Goal: Transaction & Acquisition: Purchase product/service

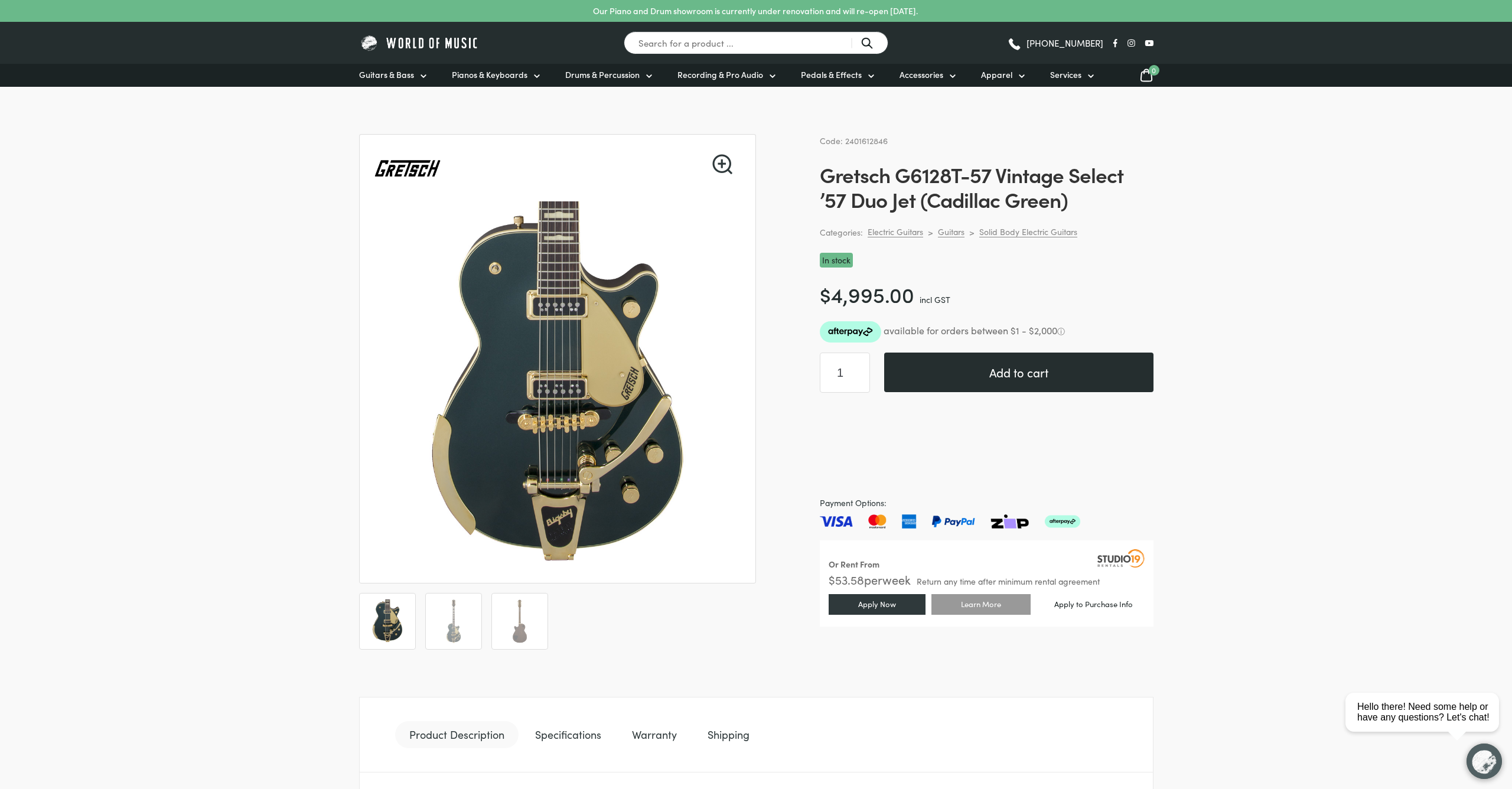
click at [722, 376] on button "Add to cart" at bounding box center [1018, 373] width 269 height 40
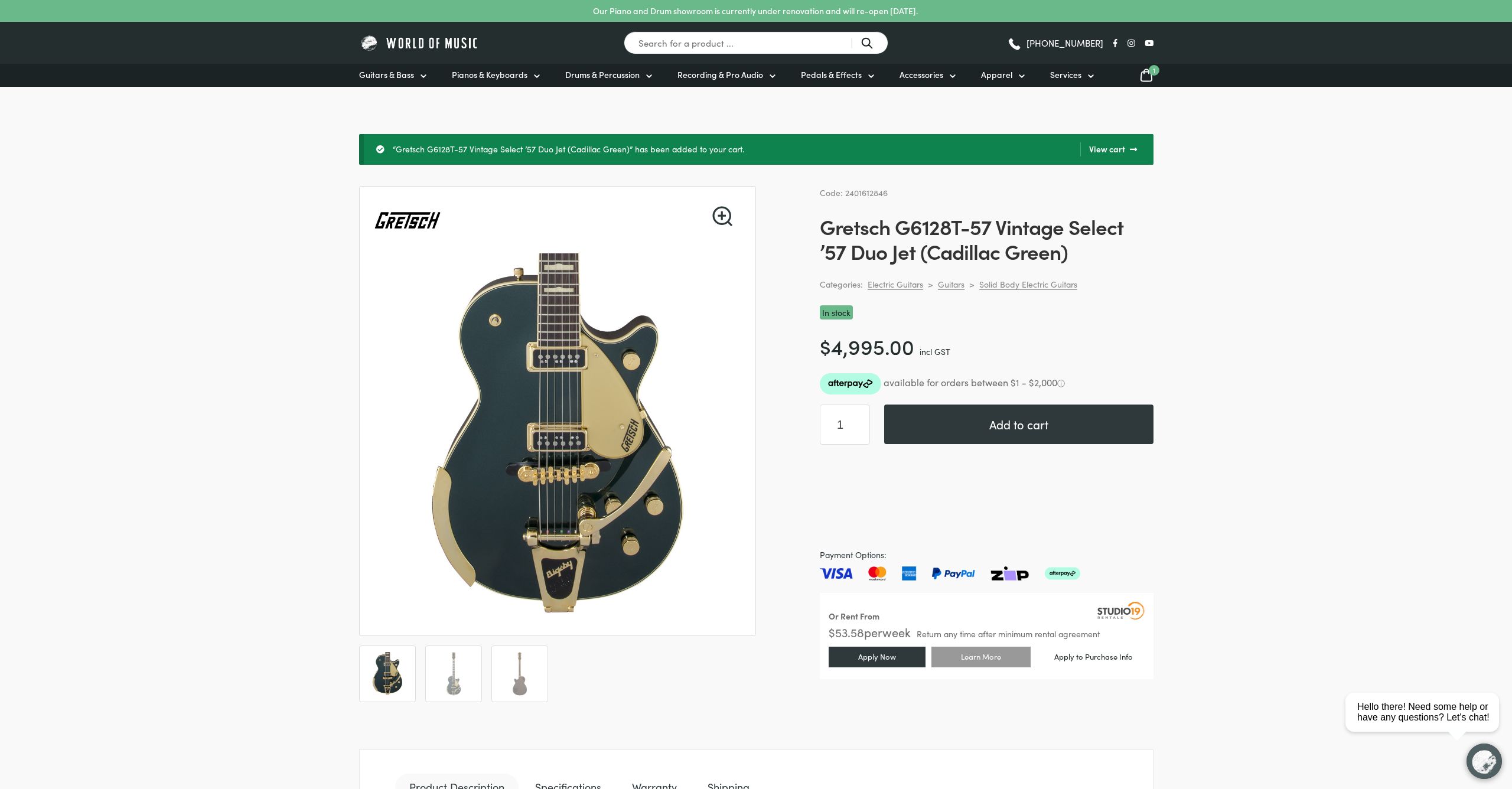
click at [1147, 76] on icon at bounding box center [1147, 75] width 14 height 15
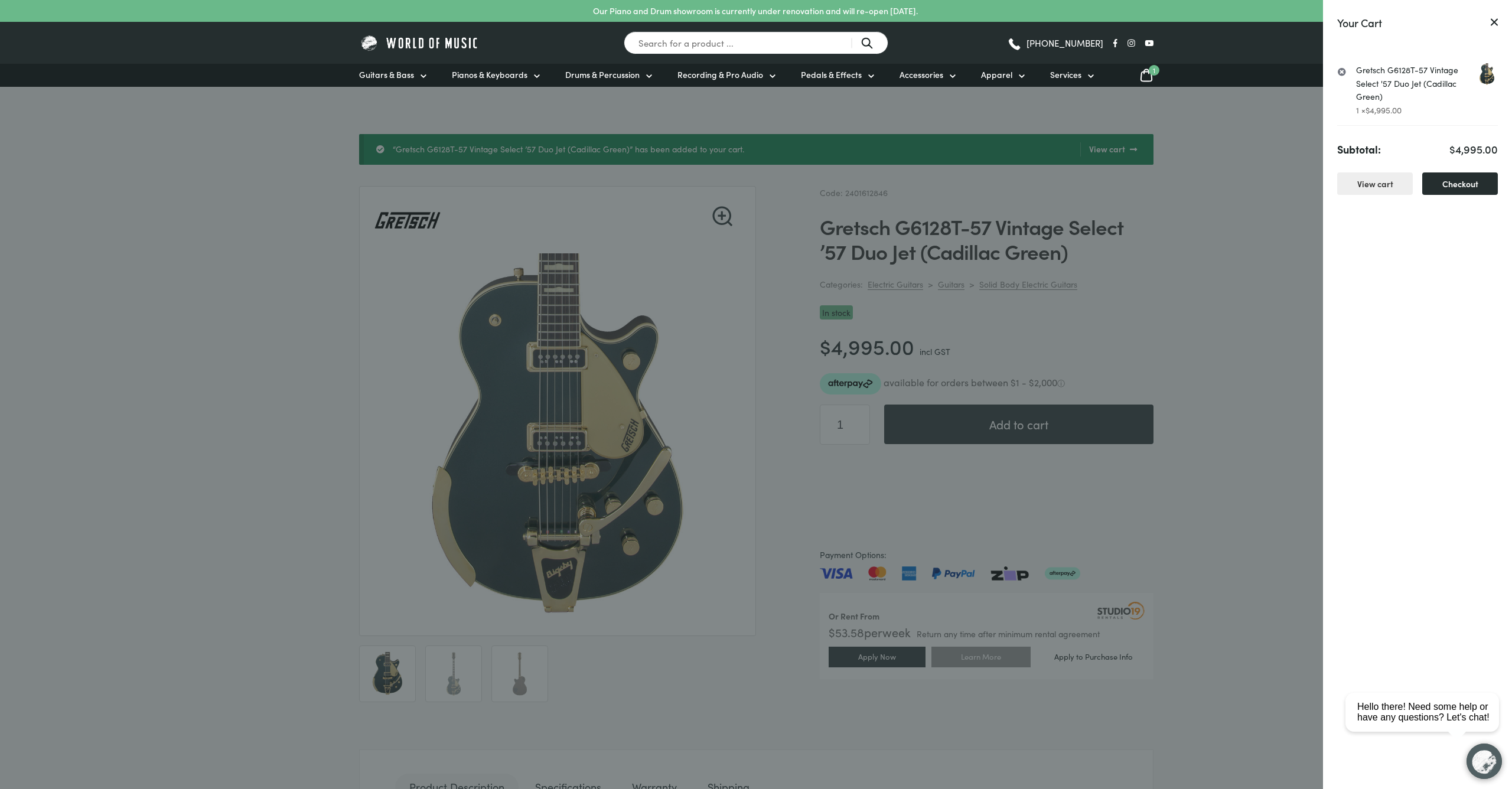
click at [1443, 183] on link "Checkout" at bounding box center [1460, 184] width 76 height 23
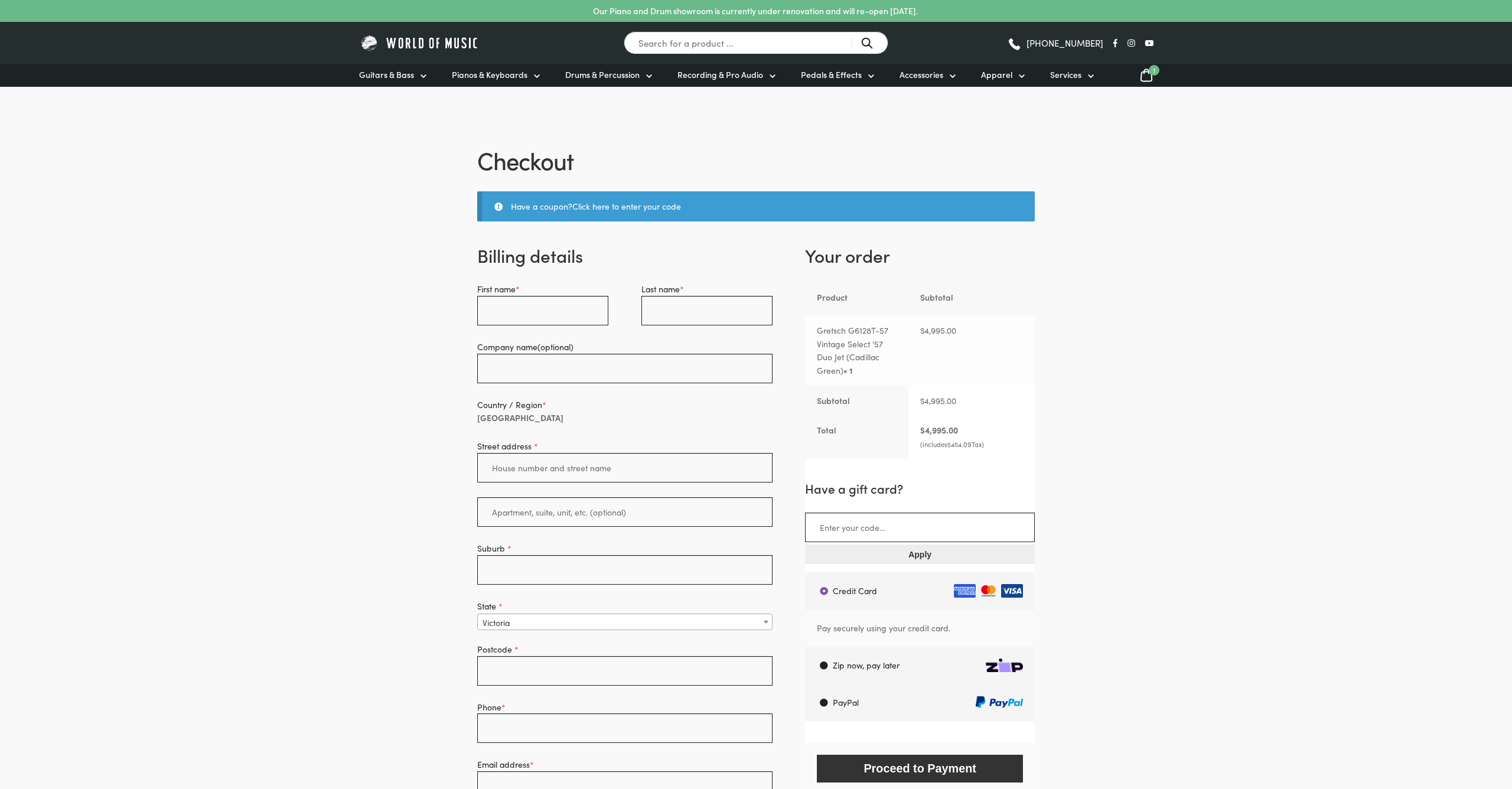
select select "VIC"
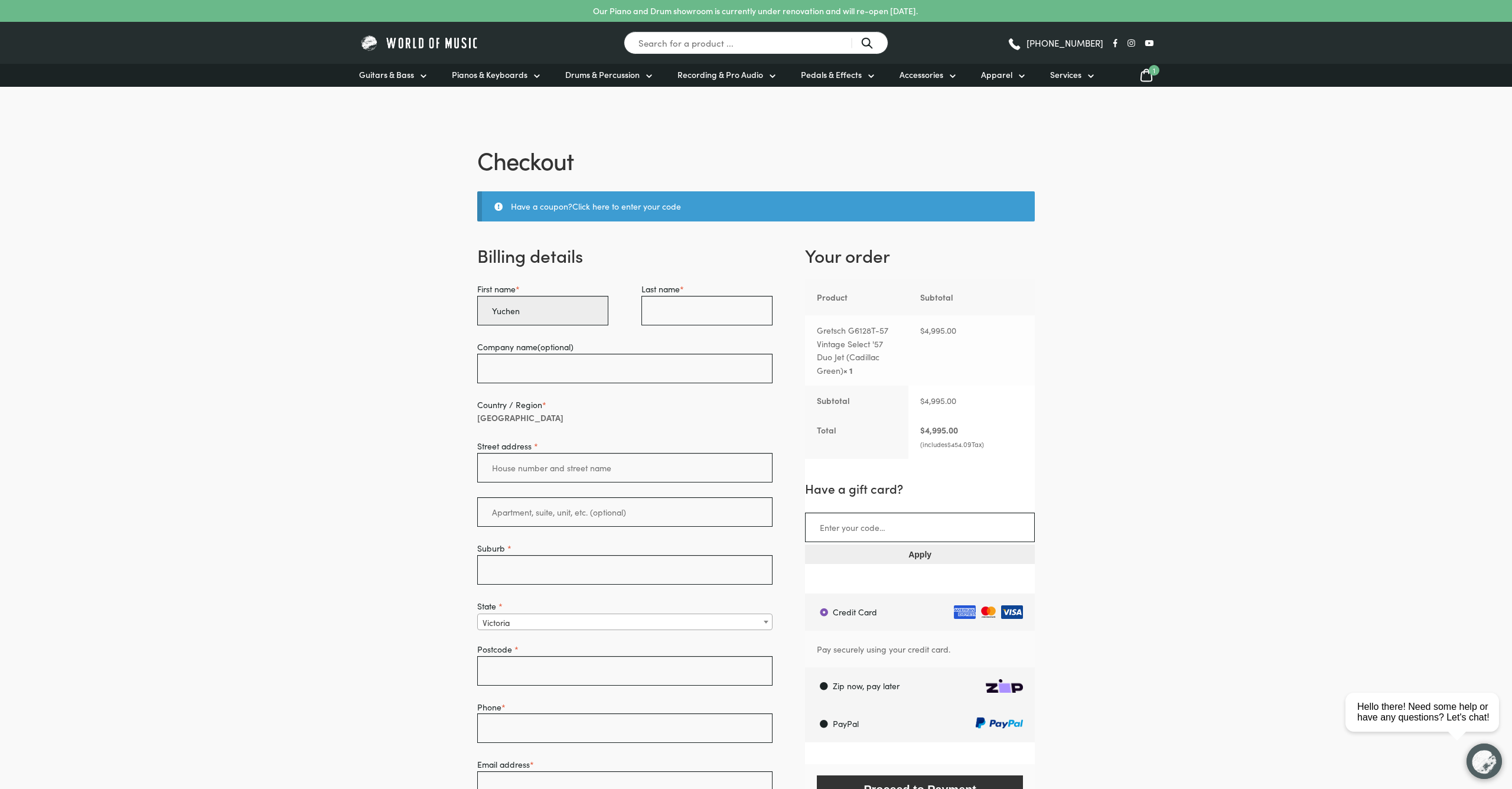
type input "Yuchen"
type input "l"
type input "Lin"
type input "2"
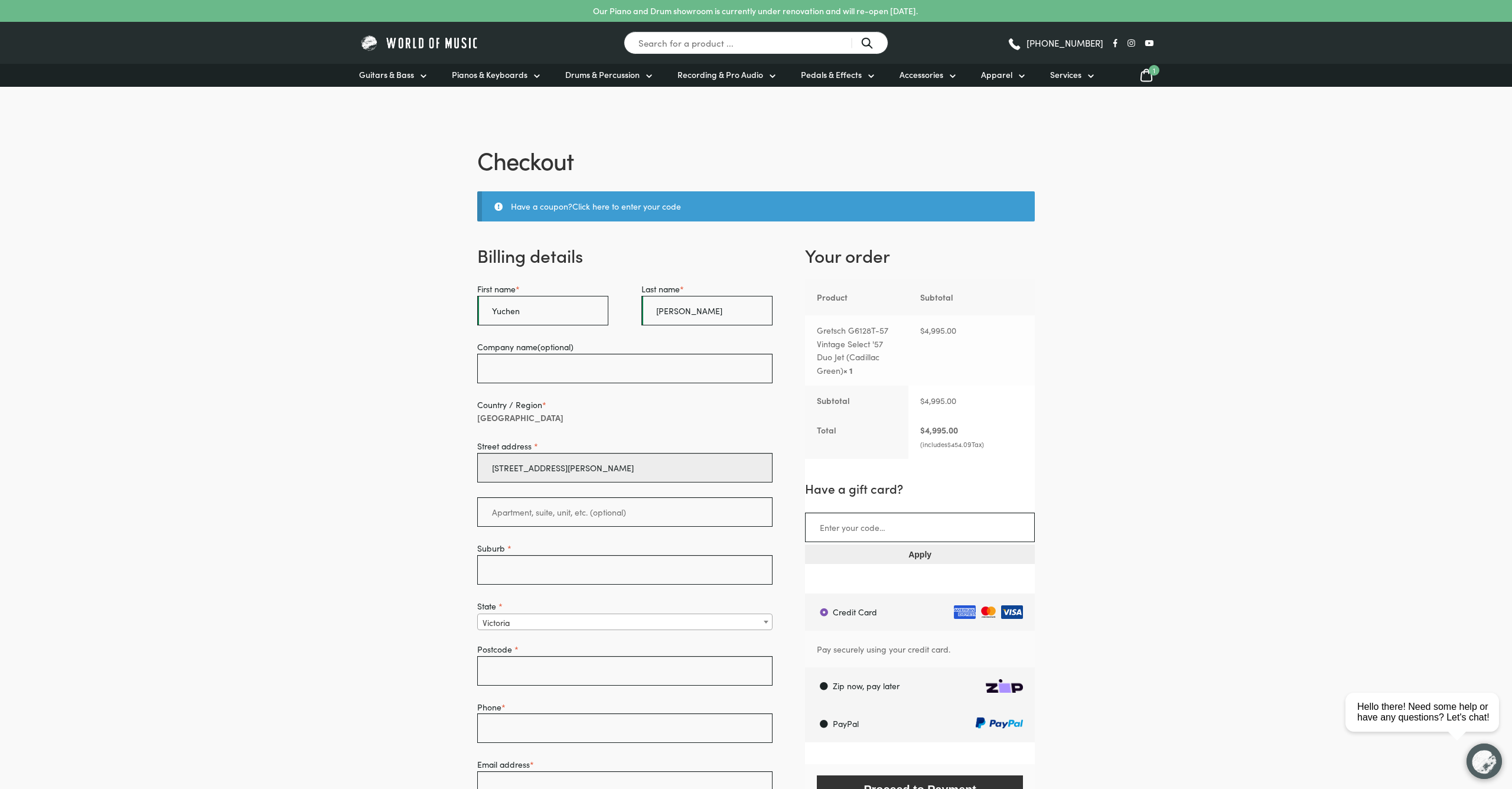
type input "[STREET_ADDRESS][PERSON_NAME]"
type input "S"
type input "Unit 5408, Brisbane Skytower-Skycity"
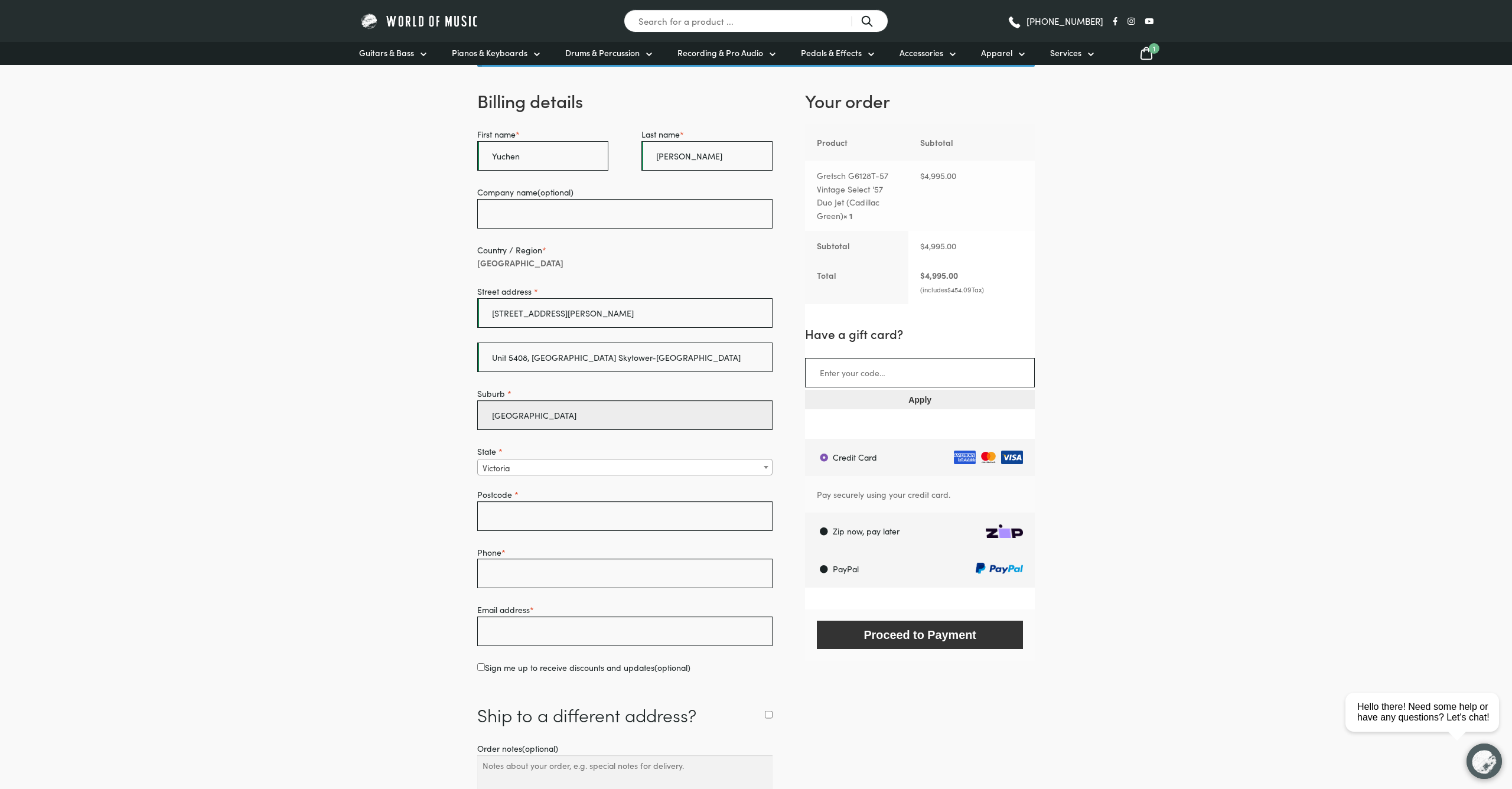
scroll to position [159, 0]
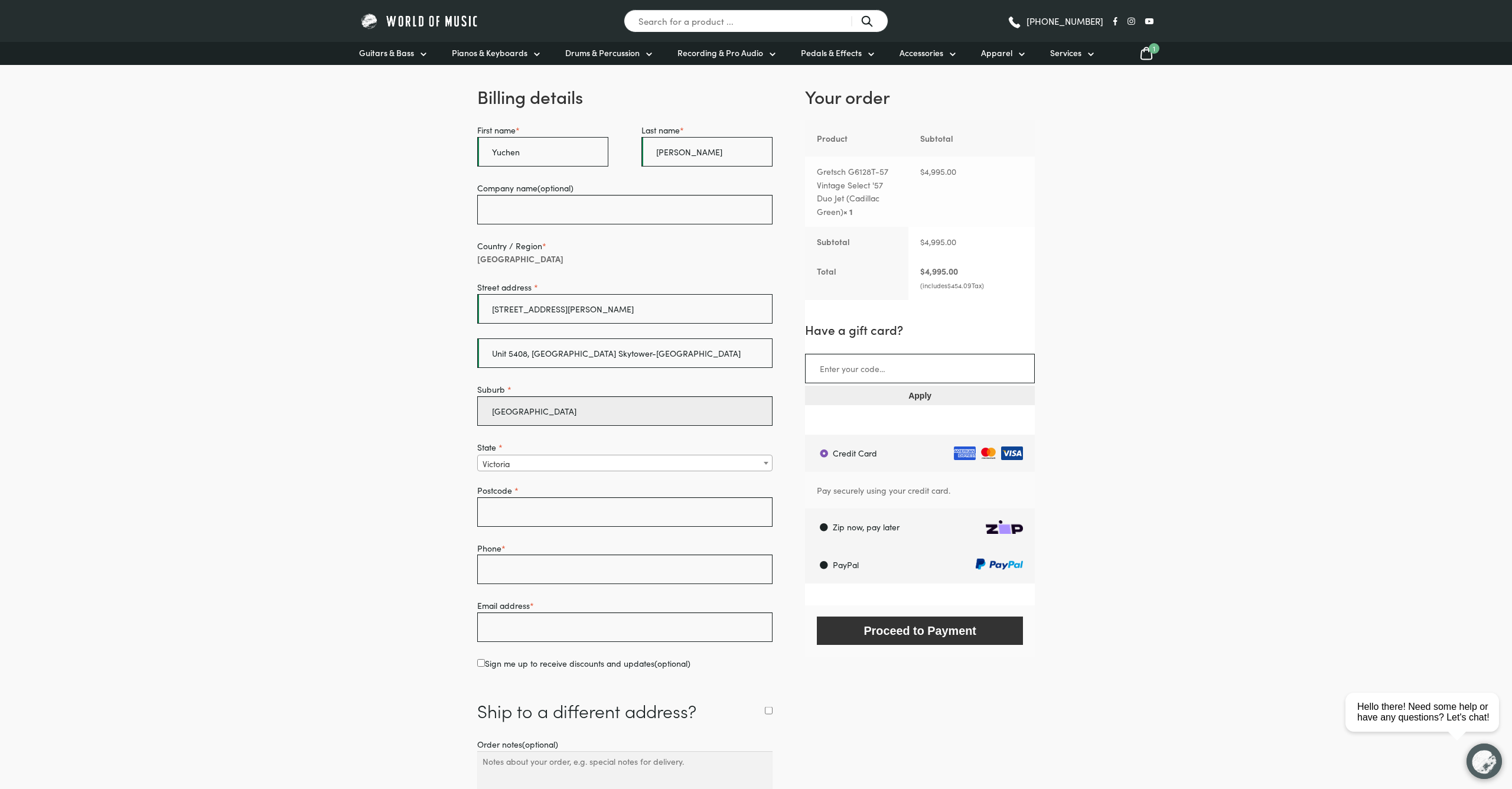
type input "Brisbane city"
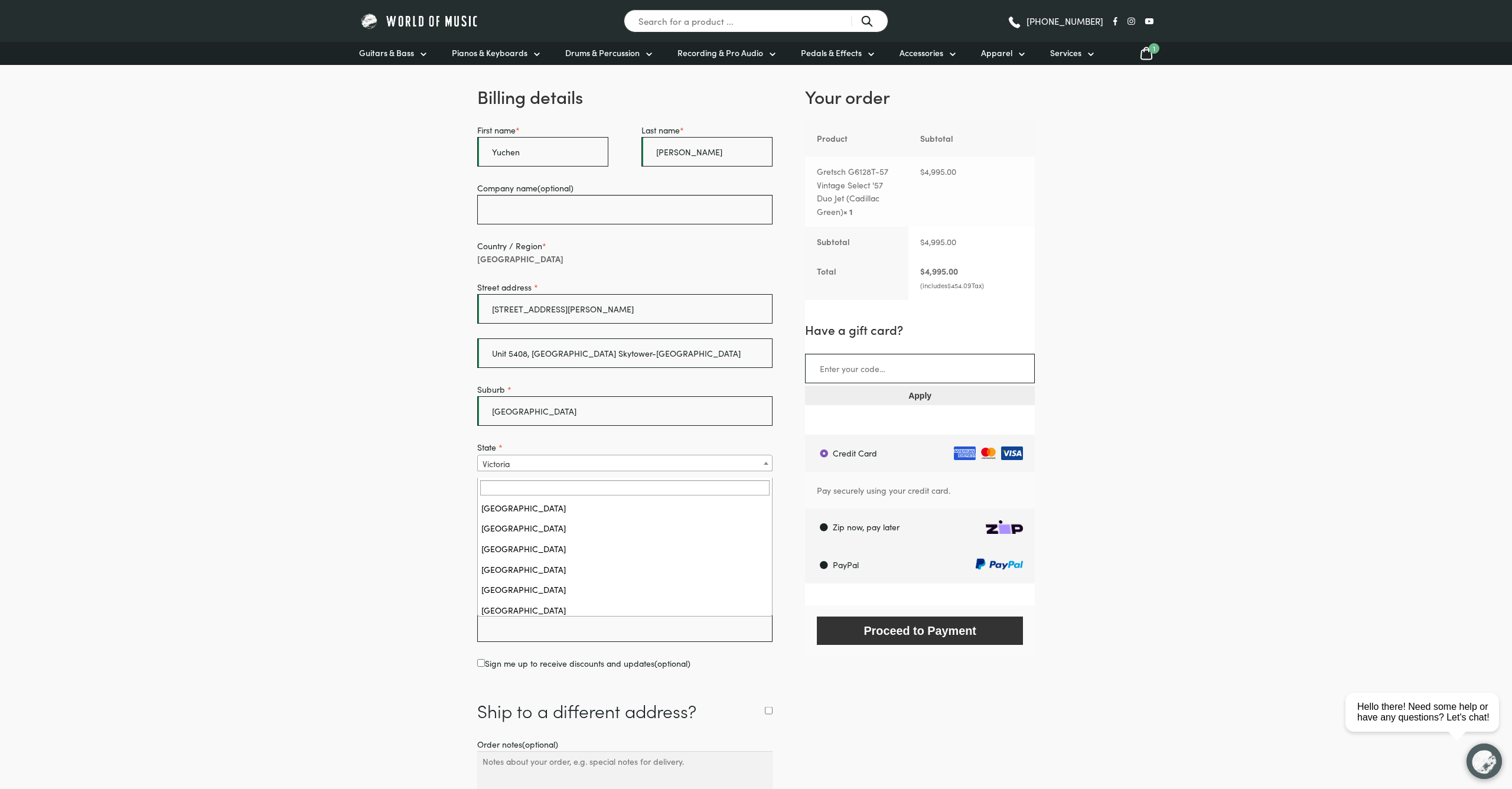
click at [739, 472] on span "Victoria" at bounding box center [625, 463] width 294 height 16
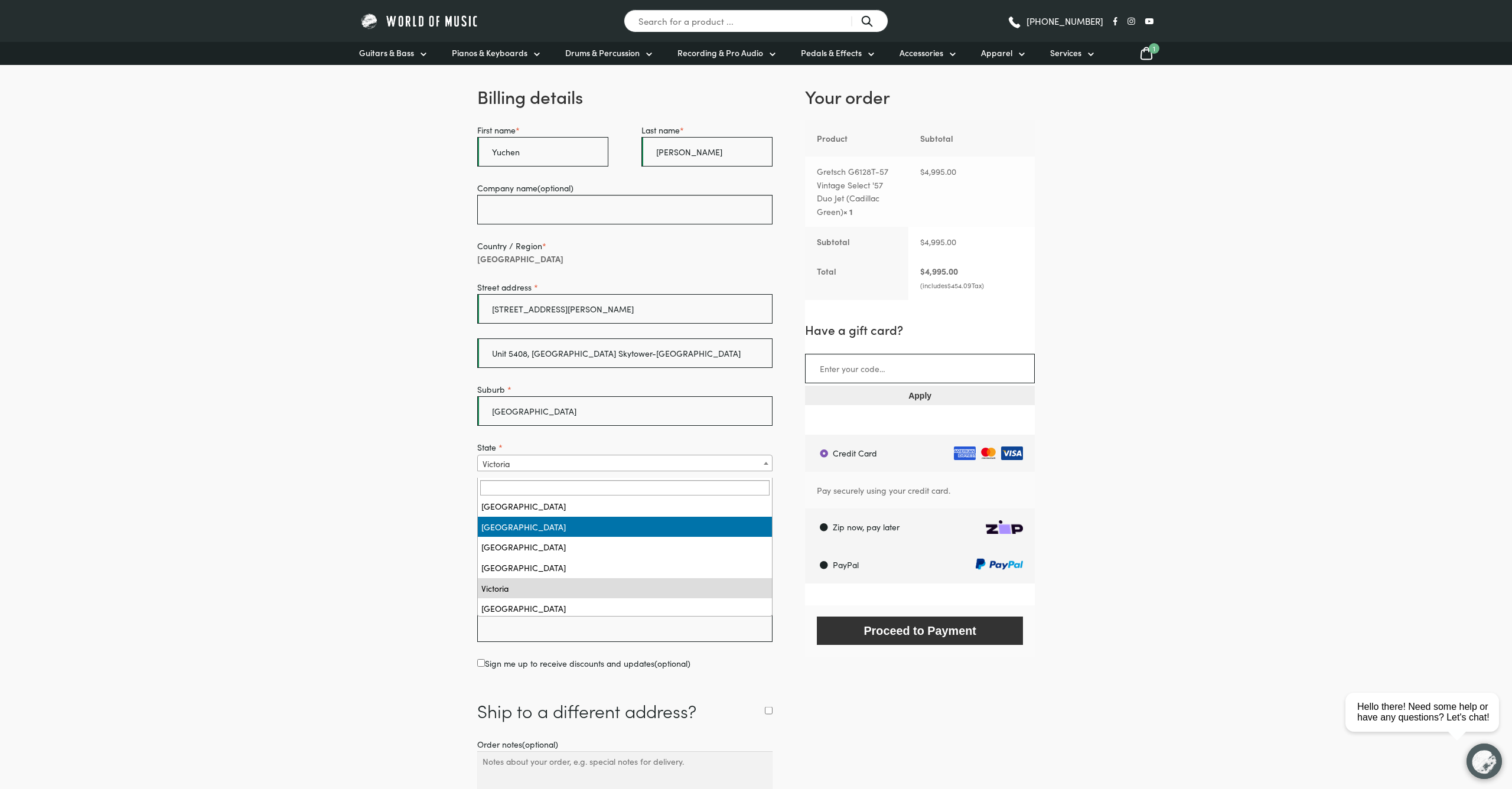
select select "QLD"
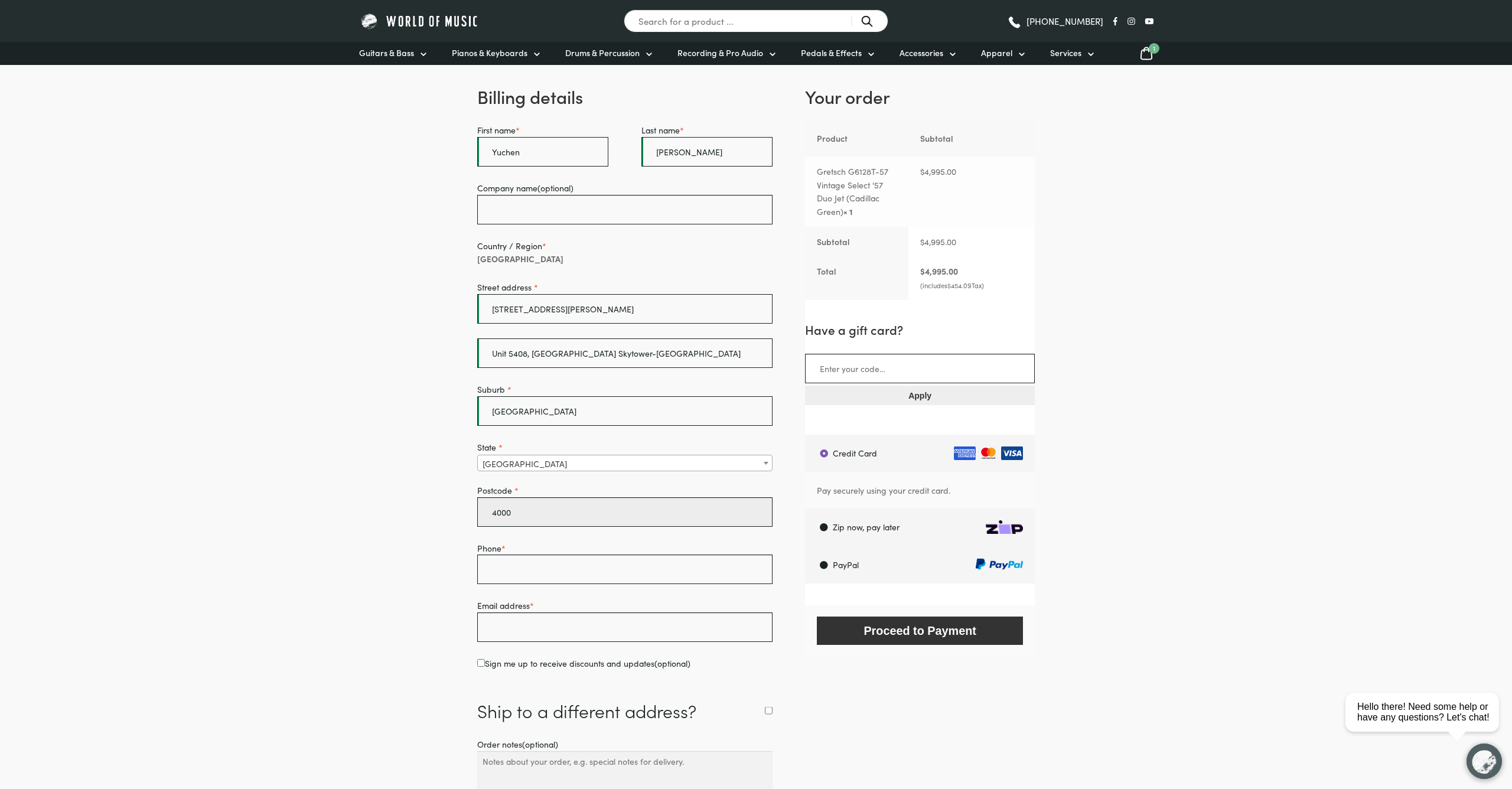
type input "4000"
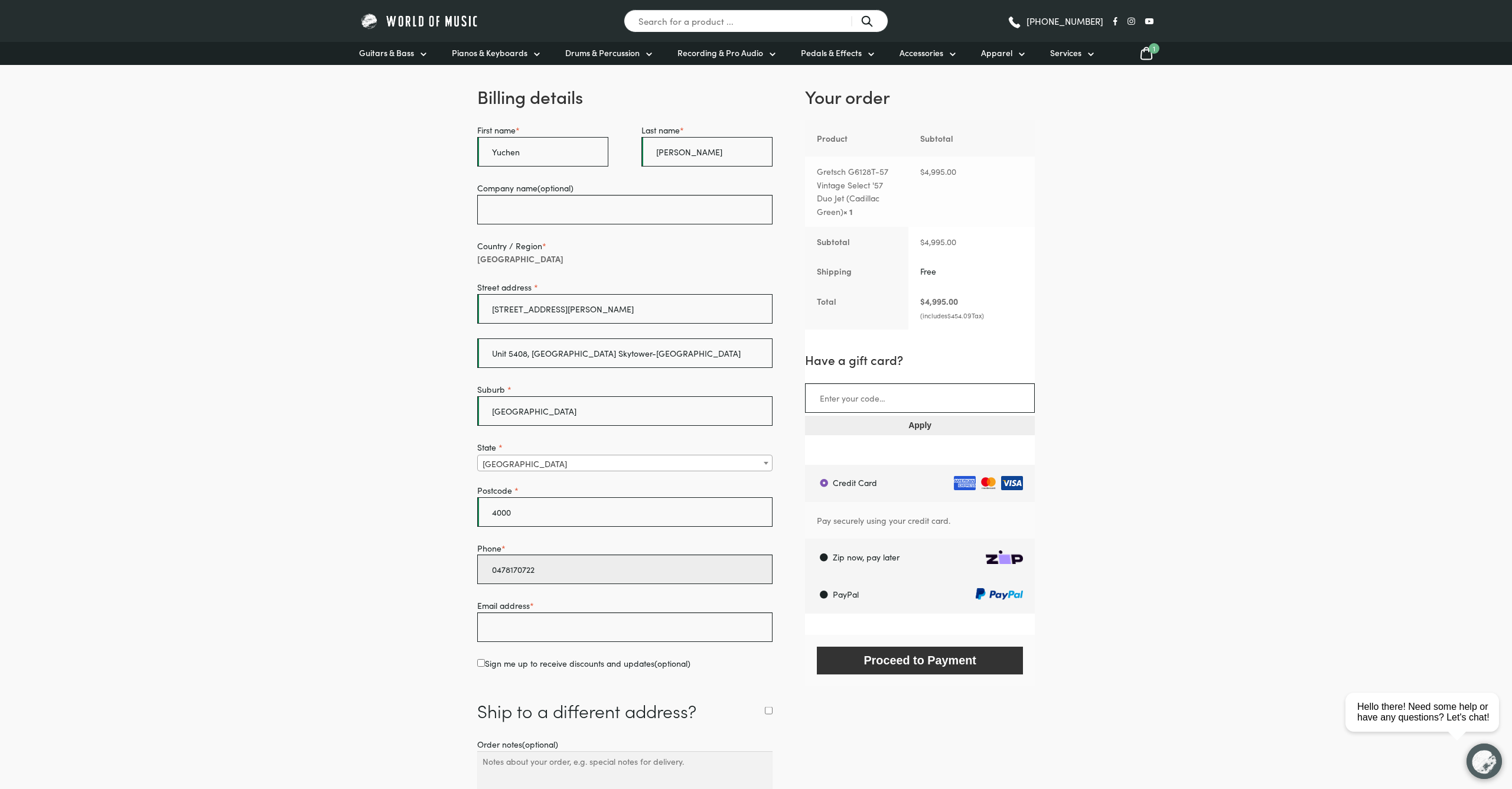
type input "0478170722"
type input "[EMAIL_ADDRESS][DOMAIN_NAME]"
click at [482, 667] on input "Sign me up to receive discounts and updates (optional)" at bounding box center [481, 663] width 8 height 8
checkbox input "true"
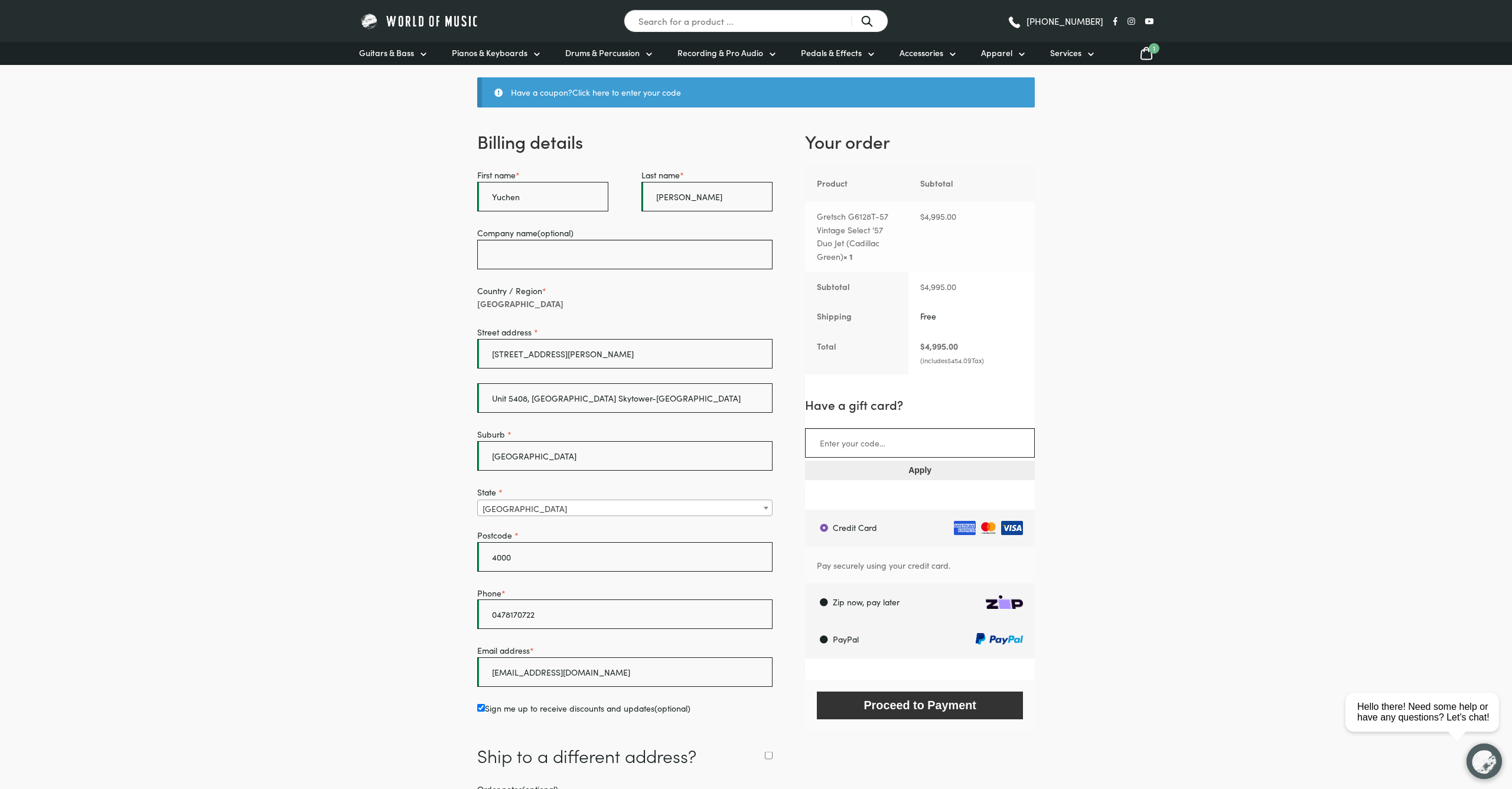
scroll to position [113, 0]
drag, startPoint x: 640, startPoint y: 404, endPoint x: 532, endPoint y: 409, distance: 108.1
click at [531, 409] on input "Unit 5408, Brisbane Skytower-Skycity" at bounding box center [625, 399] width 295 height 30
click at [585, 360] on input "[STREET_ADDRESS][PERSON_NAME]" at bounding box center [625, 355] width 295 height 30
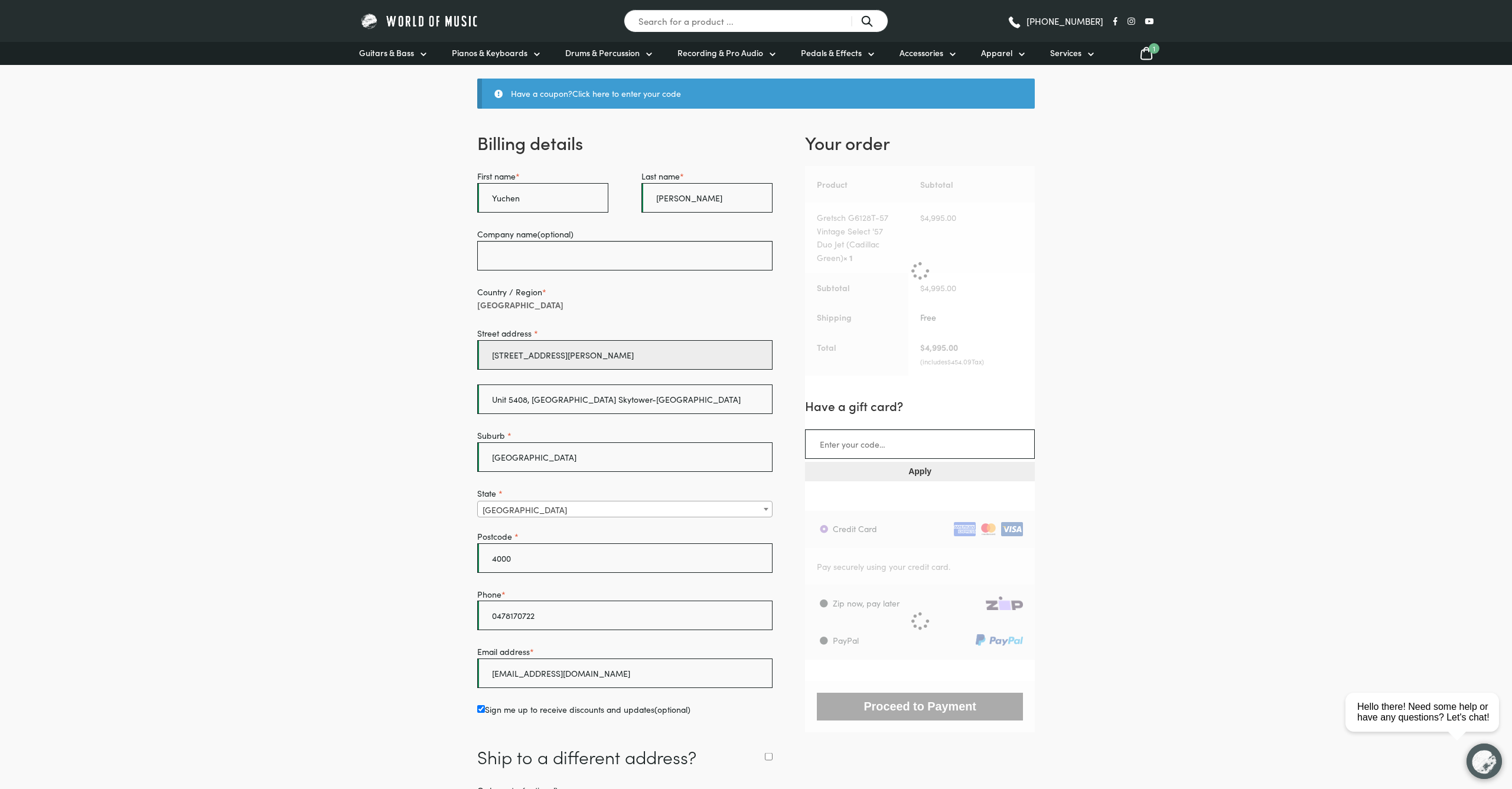
paste input "Brisbane Skytower-Skycity"
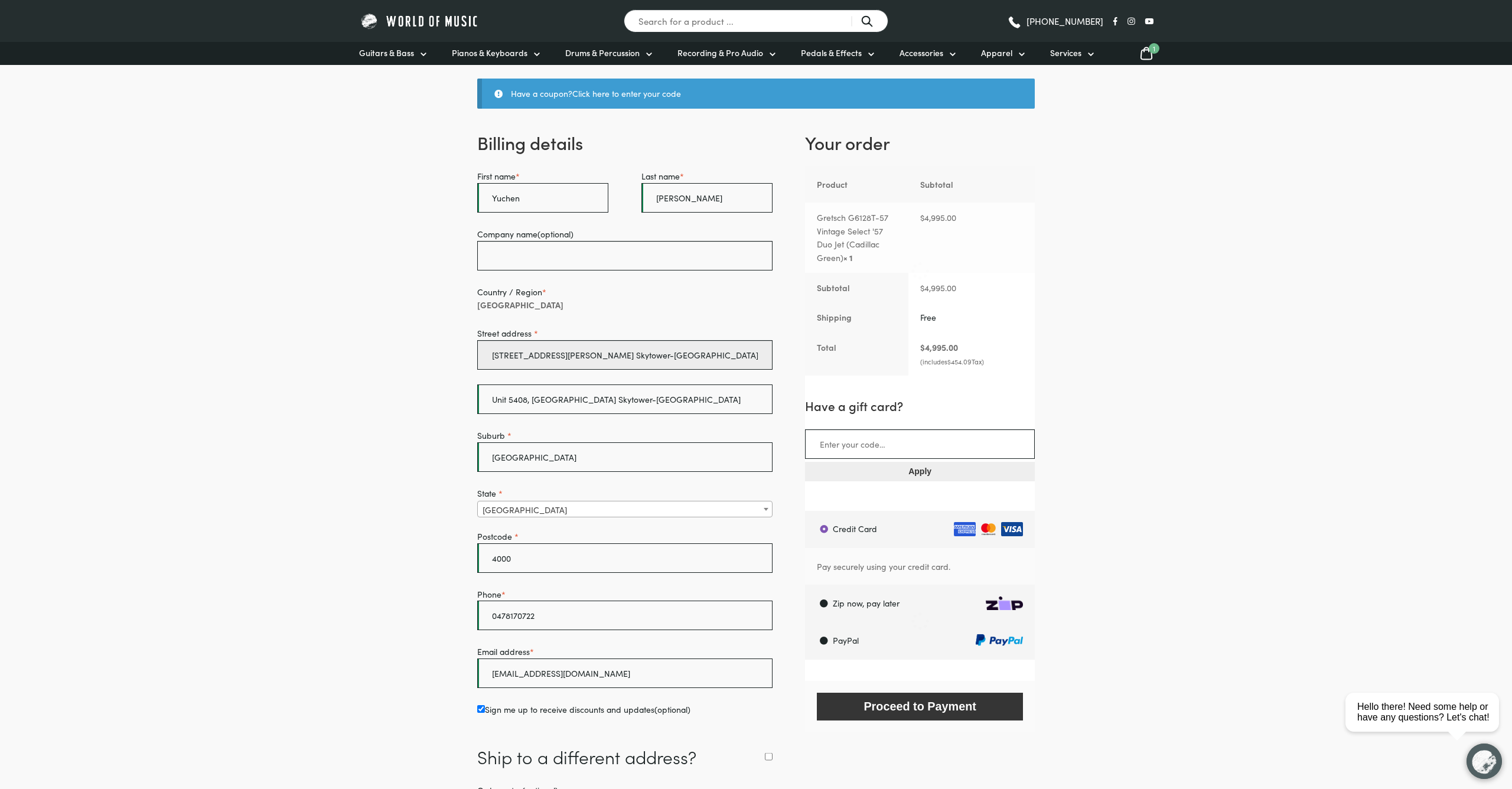
click at [569, 360] on input "222 Margaret Street Brisbane Skytower-Skycity" at bounding box center [625, 355] width 295 height 30
type input "222 Margaret Street, Brisbane Skytower-Skycity"
drag, startPoint x: 638, startPoint y: 404, endPoint x: 531, endPoint y: 409, distance: 107.1
click at [529, 409] on input "Unit 5408, Brisbane Skytower-Skycity" at bounding box center [625, 399] width 295 height 30
type input "Unit 5408"
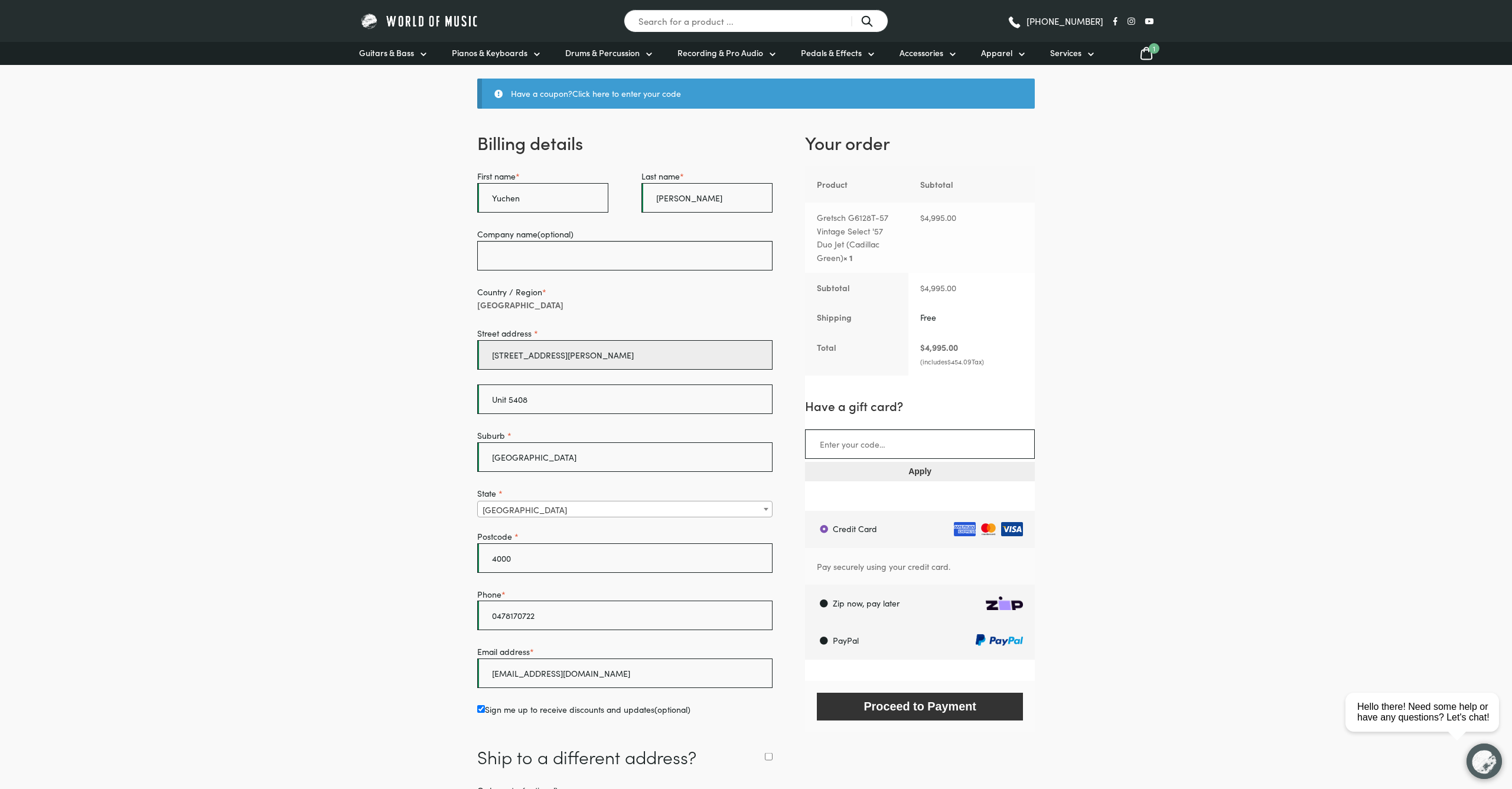
drag, startPoint x: 686, startPoint y: 358, endPoint x: 569, endPoint y: 363, distance: 117.1
click at [569, 363] on input "222 Margaret Street, Brisbane Skytower-Skycity" at bounding box center [625, 355] width 295 height 30
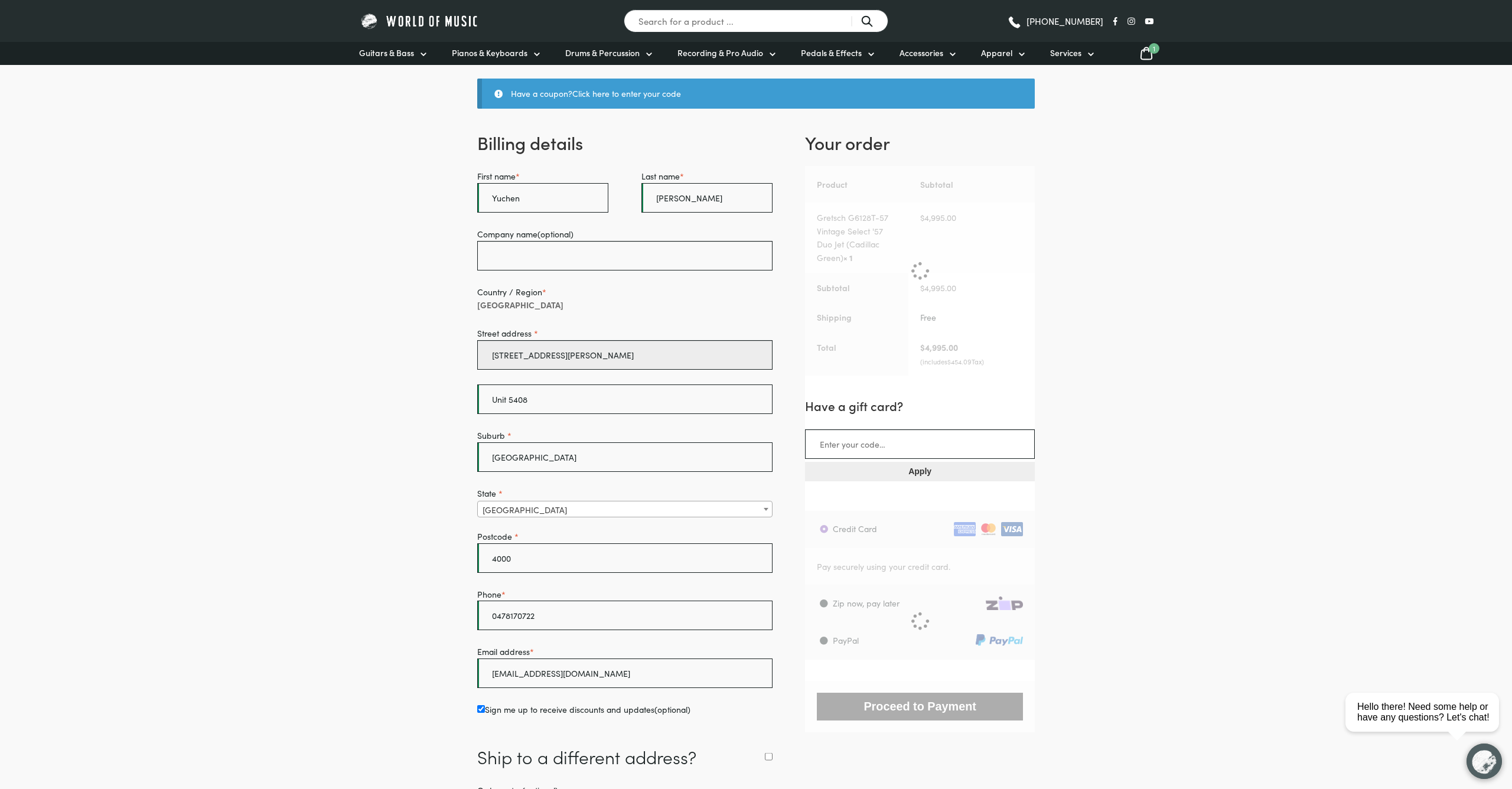
type input "[STREET_ADDRESS][PERSON_NAME]"
click at [543, 407] on input "Unit 5408" at bounding box center [625, 399] width 295 height 30
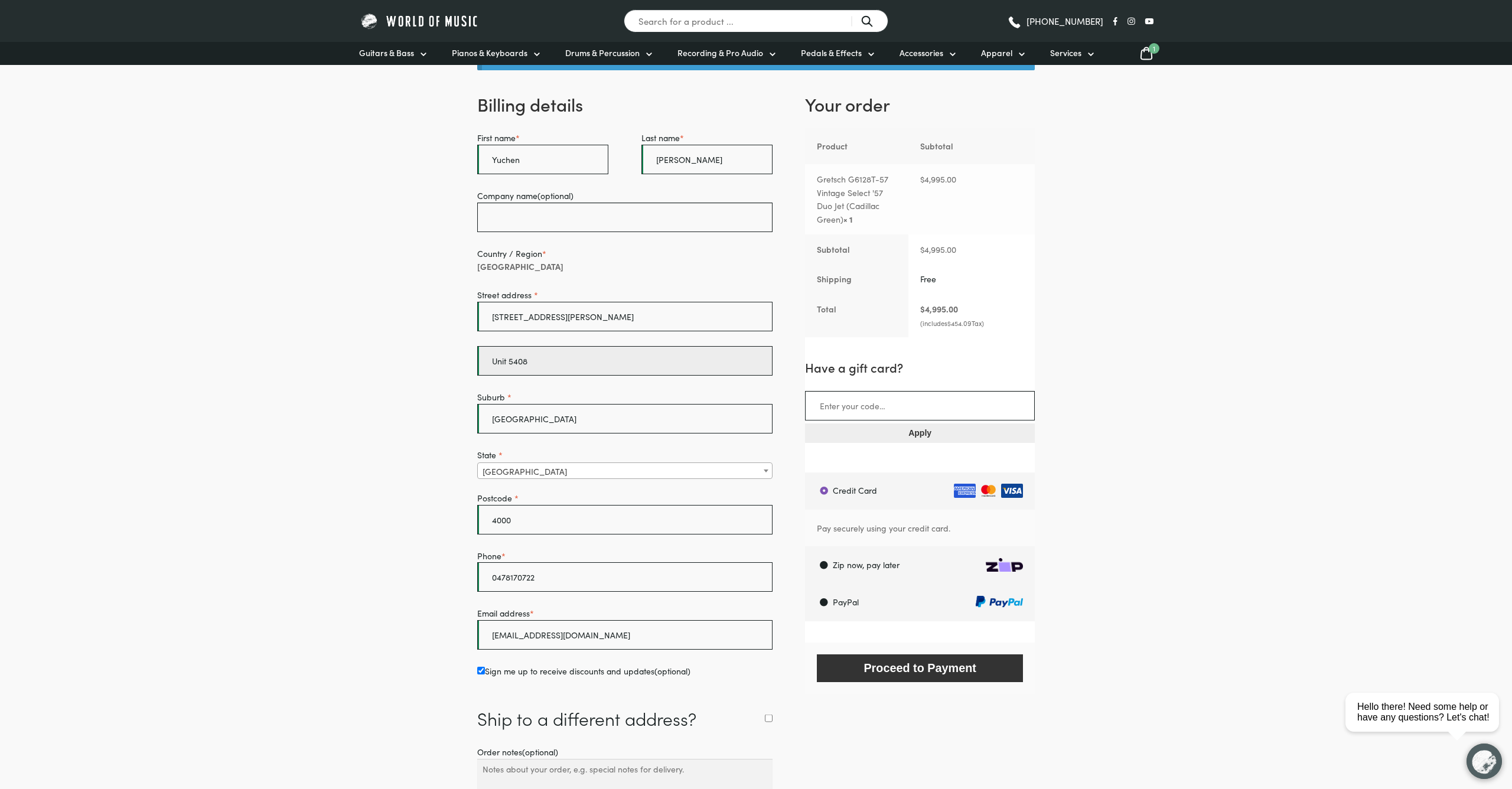
scroll to position [152, 0]
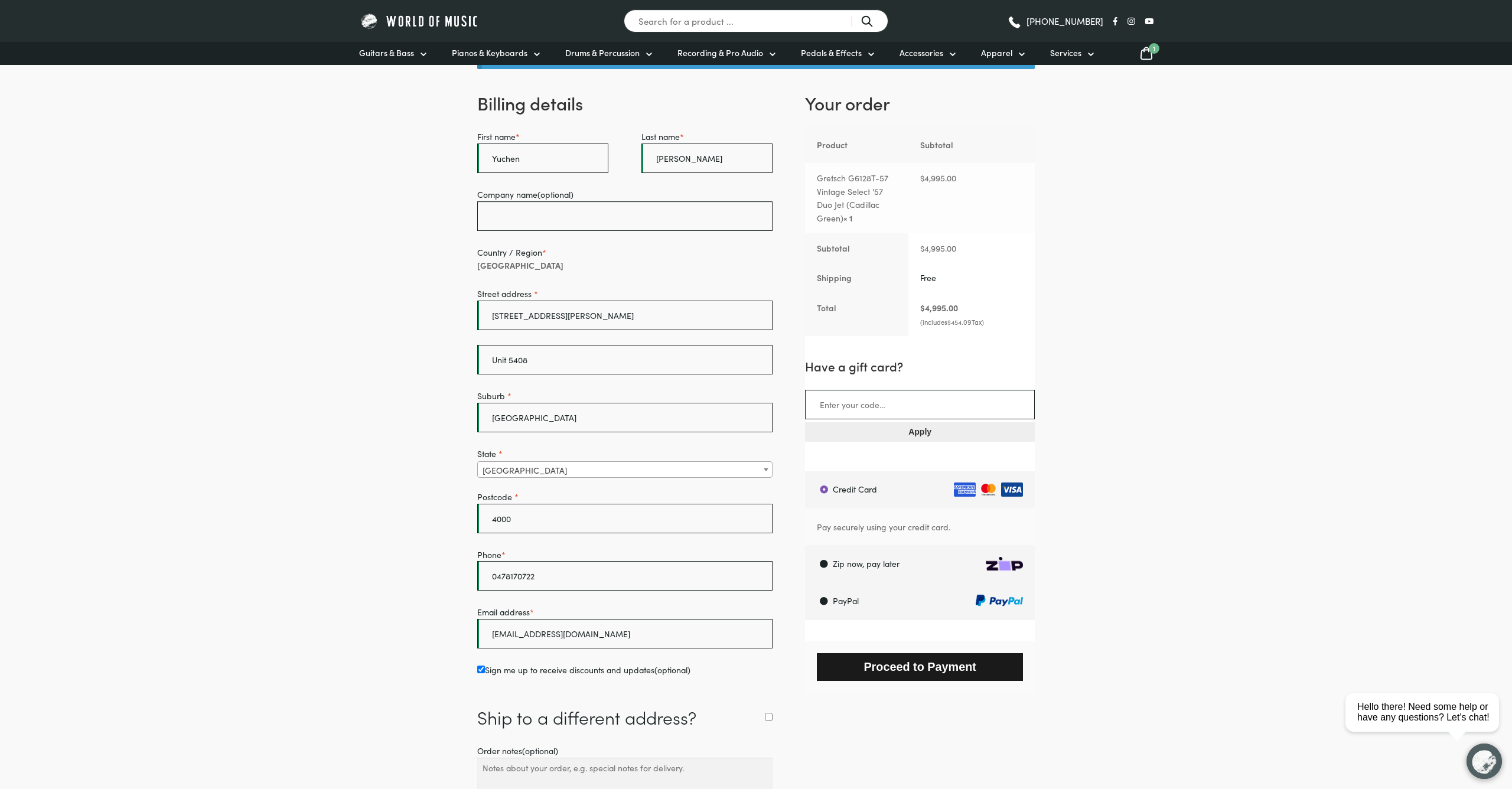
click at [964, 667] on button "Proceed to Payment" at bounding box center [919, 666] width 206 height 28
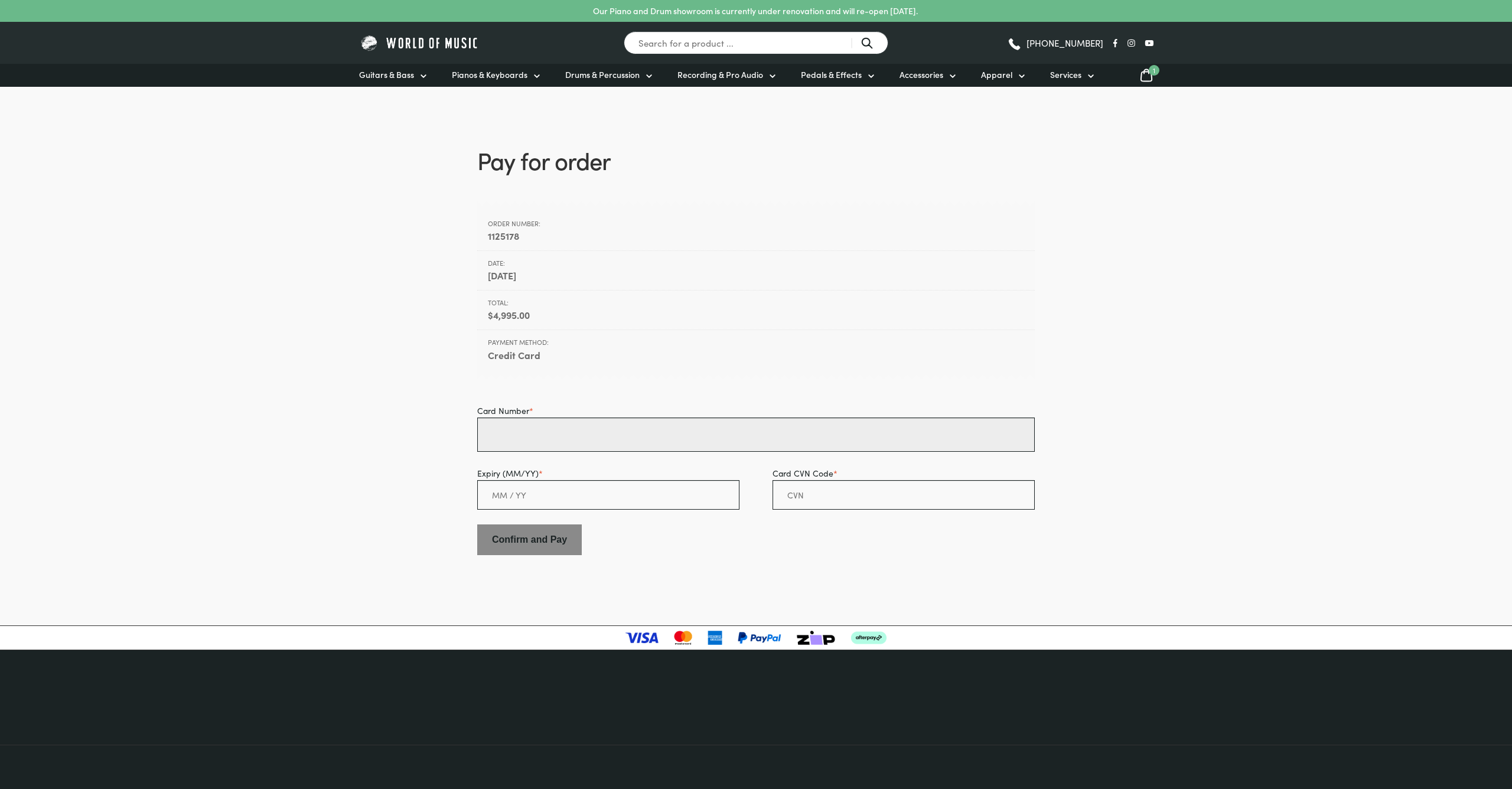
click at [731, 439] on input "Card Number *" at bounding box center [756, 435] width 557 height 34
type input "6213 4342 6007 2419"
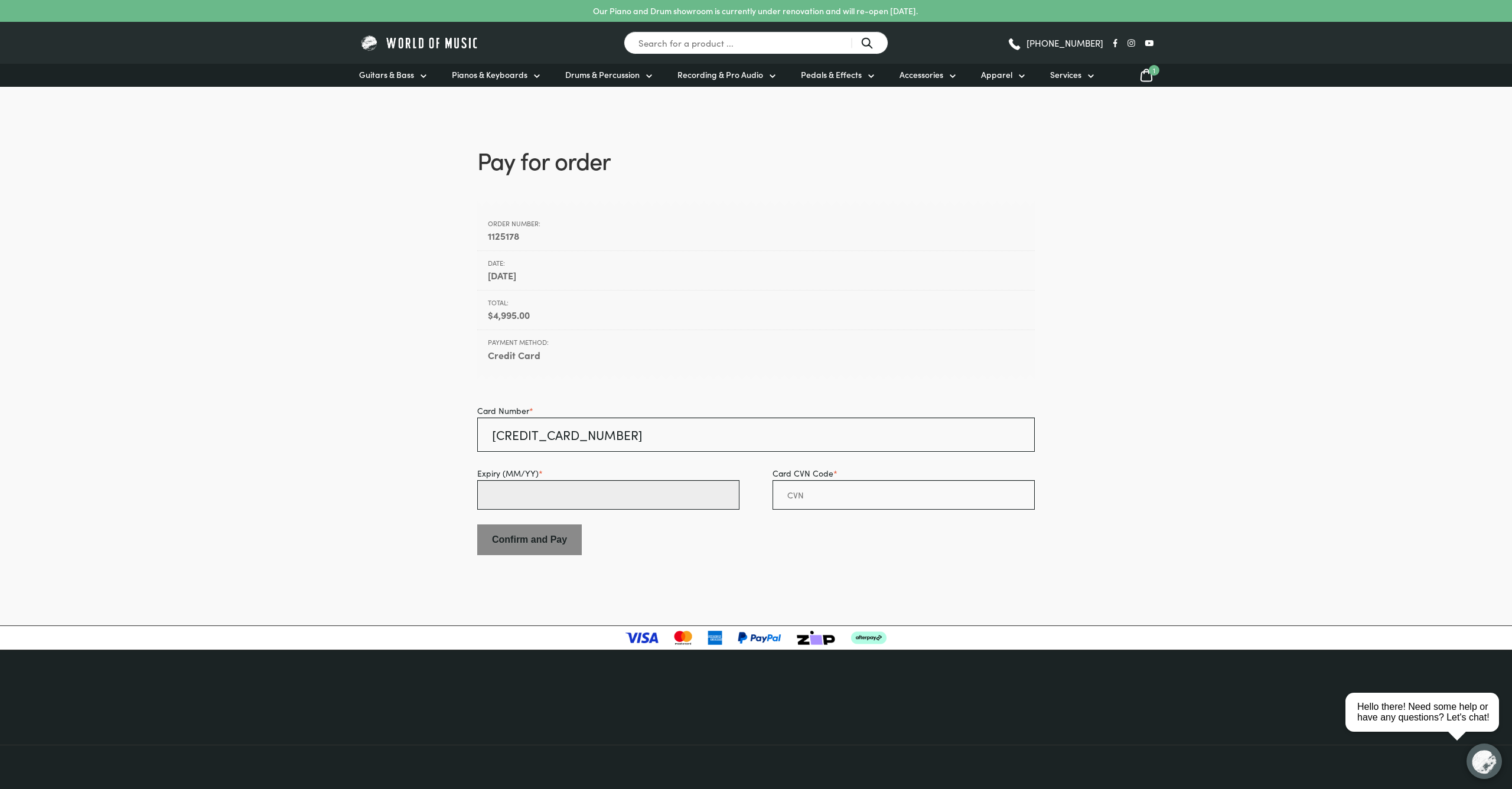
click at [674, 498] on input "Expiry (MM/YY) *" at bounding box center [608, 495] width 262 height 30
type input "03 / 26"
click at [861, 494] on input "Card CVN Code *" at bounding box center [904, 495] width 262 height 30
click at [550, 544] on input "Confirm and Pay" at bounding box center [530, 540] width 105 height 30
click at [550, 543] on input "Confirm and Pay" at bounding box center [530, 540] width 105 height 30
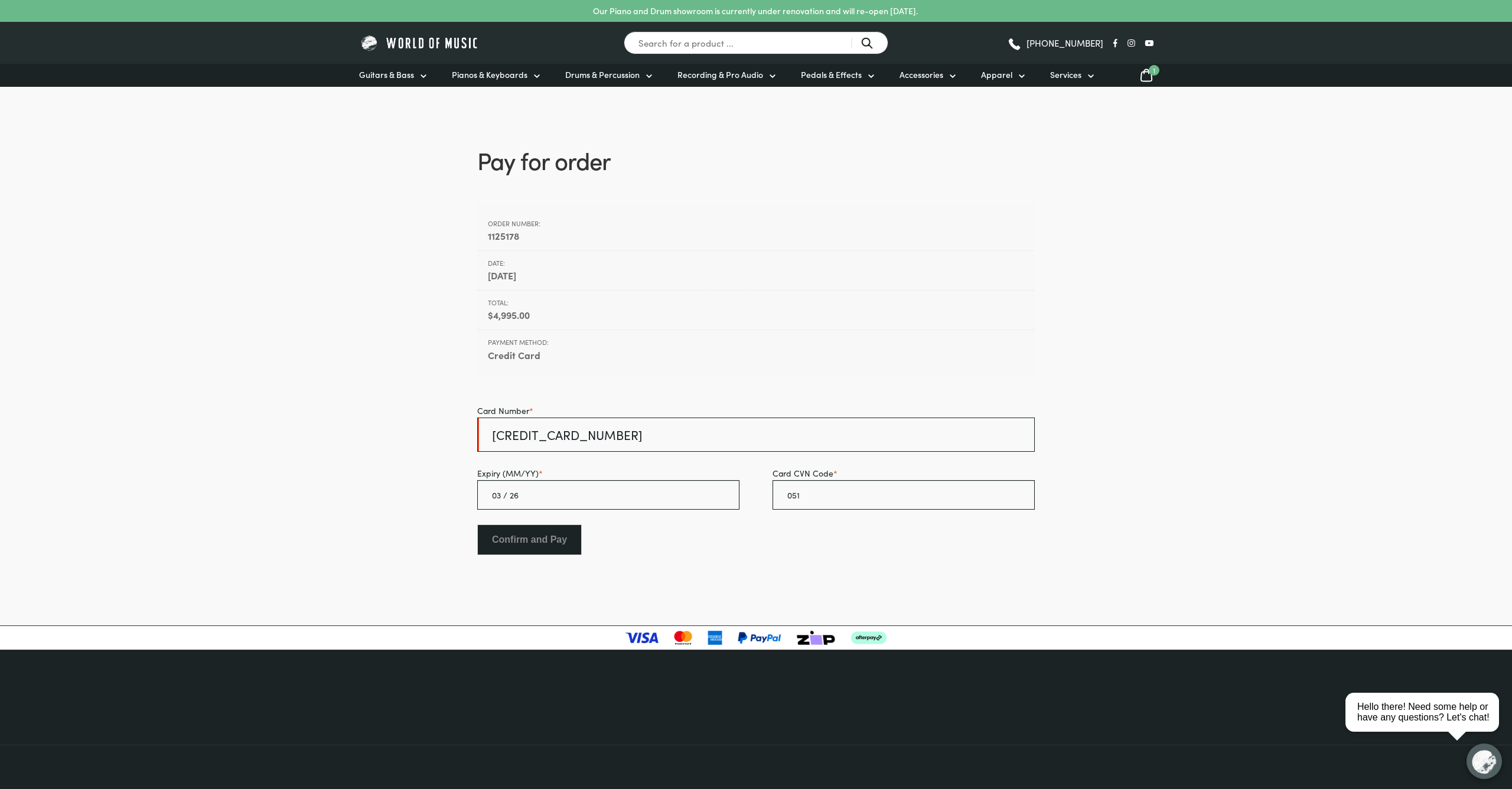
click at [539, 546] on input "Confirm and Pay" at bounding box center [530, 540] width 105 height 30
click at [848, 503] on input "051" at bounding box center [904, 495] width 262 height 30
click at [513, 543] on input "Confirm and Pay" at bounding box center [530, 540] width 105 height 30
click at [627, 428] on input "6213 4342 6007 2419" at bounding box center [756, 435] width 557 height 34
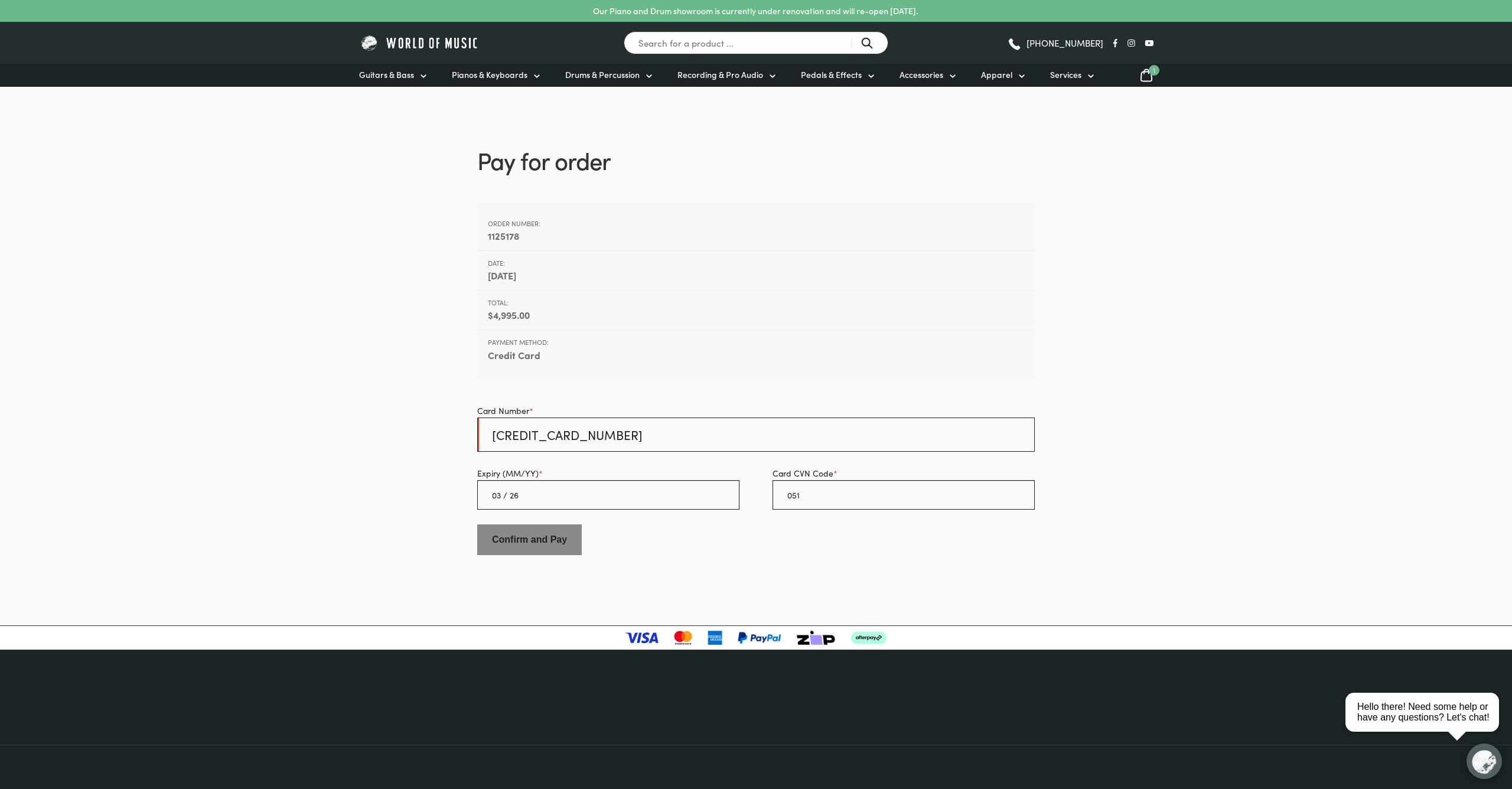
click at [639, 404] on label "Card Number *" at bounding box center [756, 410] width 557 height 13
click at [639, 418] on input "6213 4342 6007 2419" at bounding box center [756, 435] width 557 height 34
click at [649, 431] on input "6213 4342 6007 2419" at bounding box center [756, 435] width 557 height 34
click at [749, 605] on body "Our Piano and Drum showroom is currently under renovation and will re-open [DAT…" at bounding box center [756, 521] width 1512 height 1042
click at [552, 545] on input "Confirm and Pay" at bounding box center [530, 540] width 105 height 30
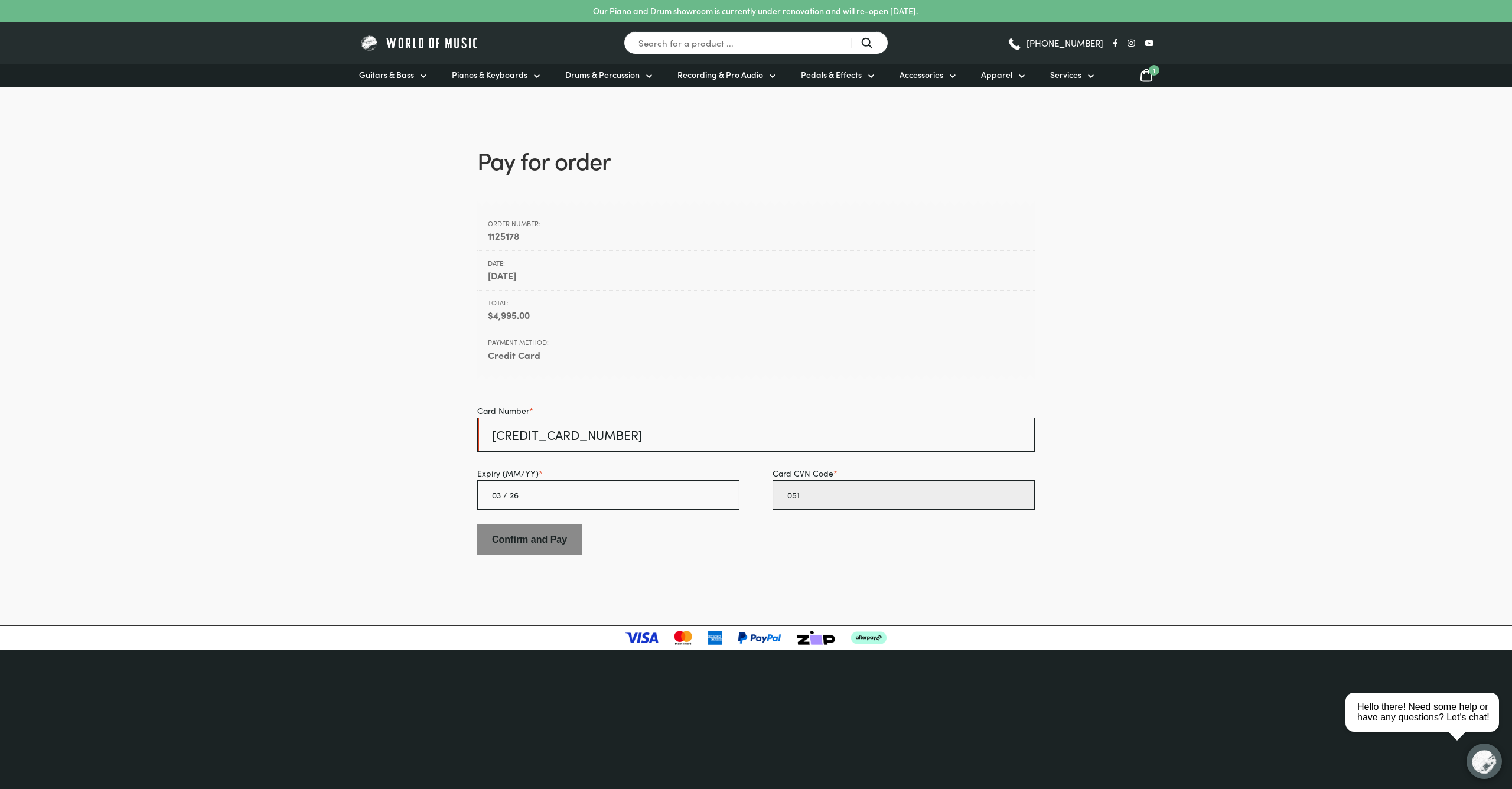
click at [838, 504] on input "051" at bounding box center [904, 495] width 262 height 30
type input "0"
click at [838, 502] on input "2419" at bounding box center [904, 495] width 262 height 30
click at [838, 501] on input "2419" at bounding box center [904, 495] width 262 height 30
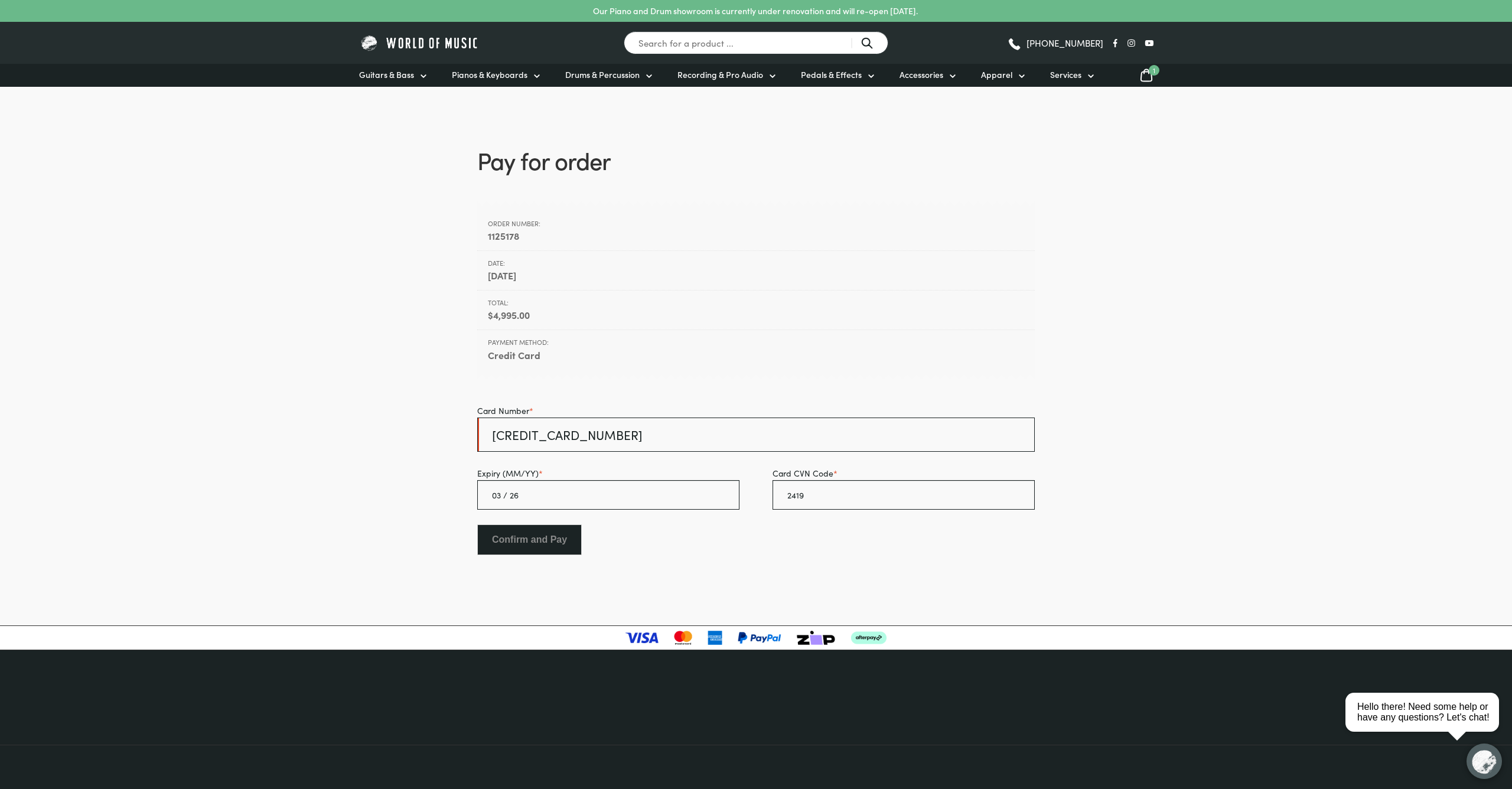
click at [521, 550] on input "Confirm and Pay" at bounding box center [530, 540] width 105 height 30
click at [861, 493] on input "2419" at bounding box center [904, 495] width 262 height 30
type input "2"
click at [687, 420] on input "6213 4342 6007 2419" at bounding box center [756, 435] width 557 height 34
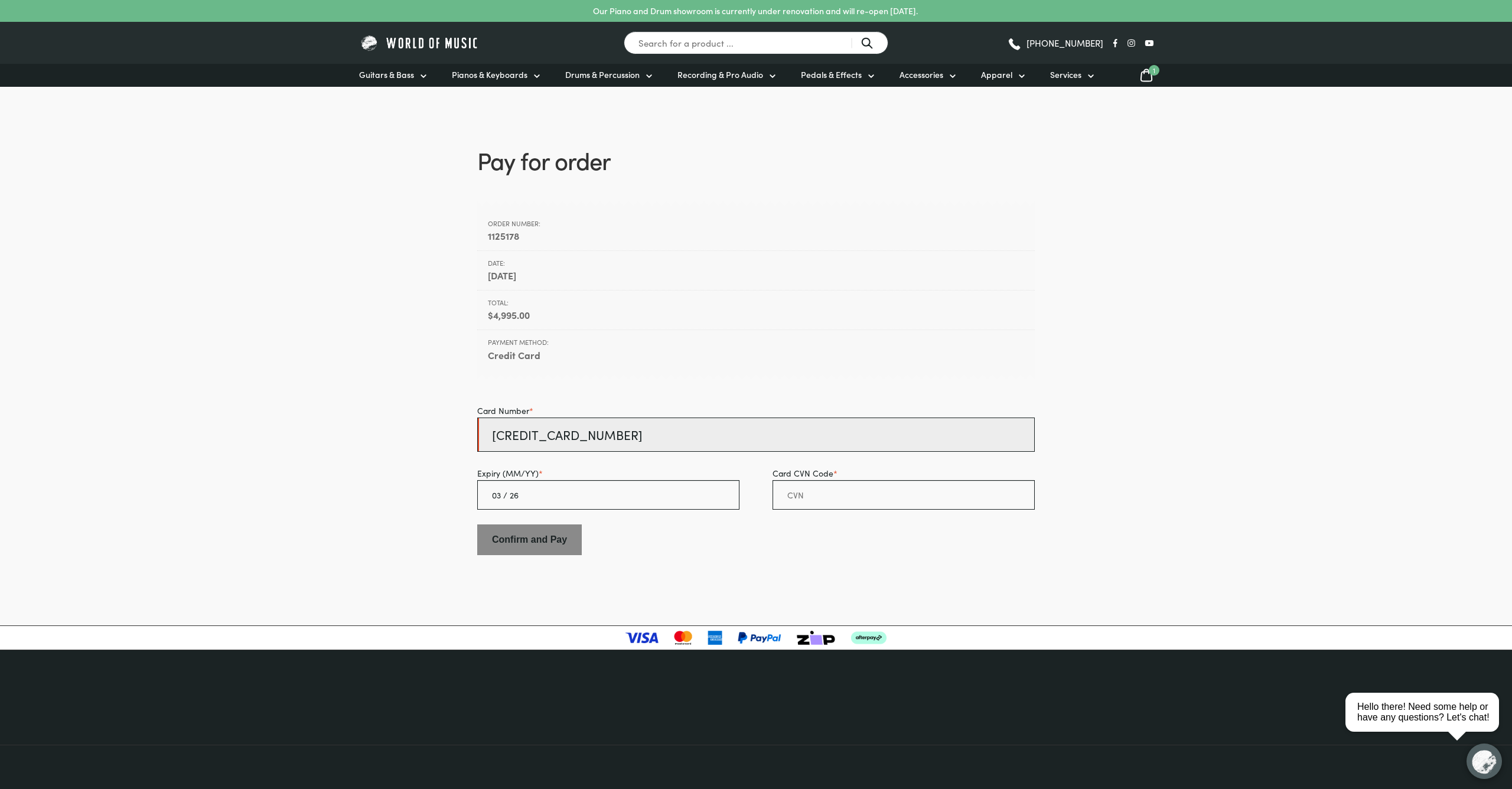
click at [686, 428] on input "6213 4342 6007 2419" at bounding box center [756, 435] width 557 height 34
click at [686, 428] on input "6213 4342 6007 2419" at bounding box center [756, 435] width 557 height 34
type input "6"
click at [686, 428] on input "Card Number *" at bounding box center [756, 435] width 557 height 34
type input "5217291928118663"
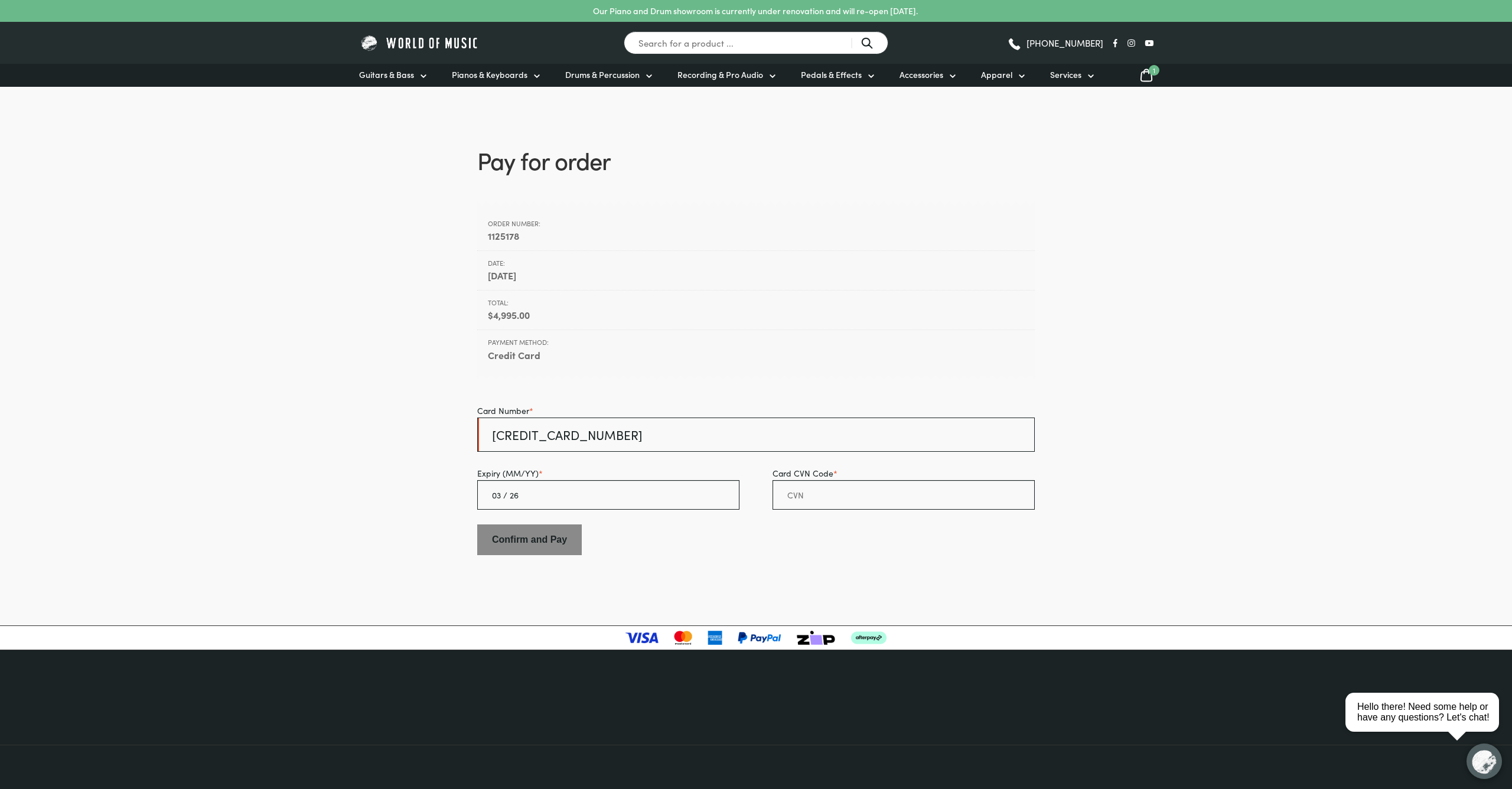
type input "11/26"
type input "5217 2919 2811 8663"
type input "11 / 26"
type input "823"
click at [542, 544] on input "Confirm and Pay" at bounding box center [530, 540] width 105 height 30
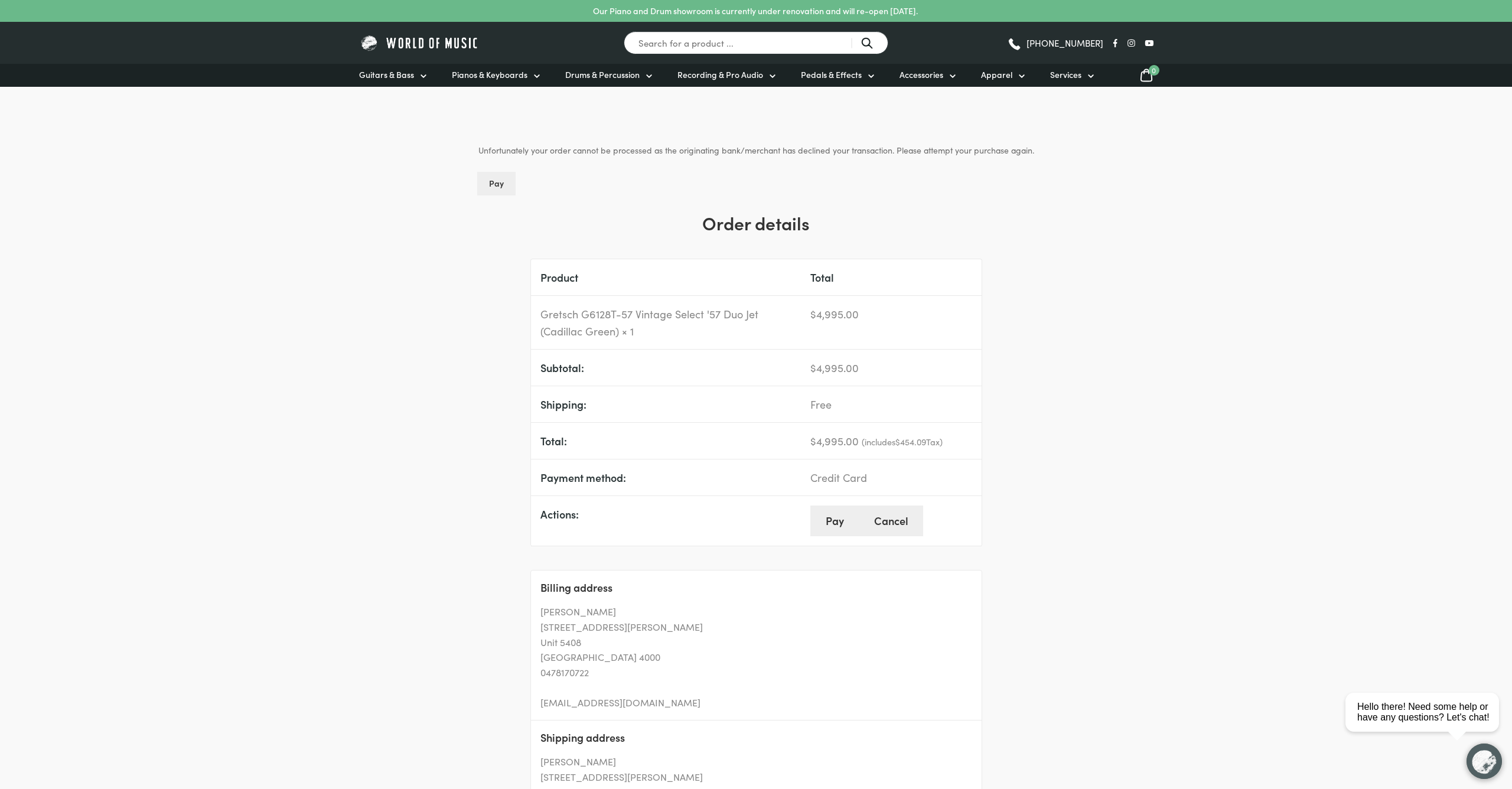
scroll to position [33, 0]
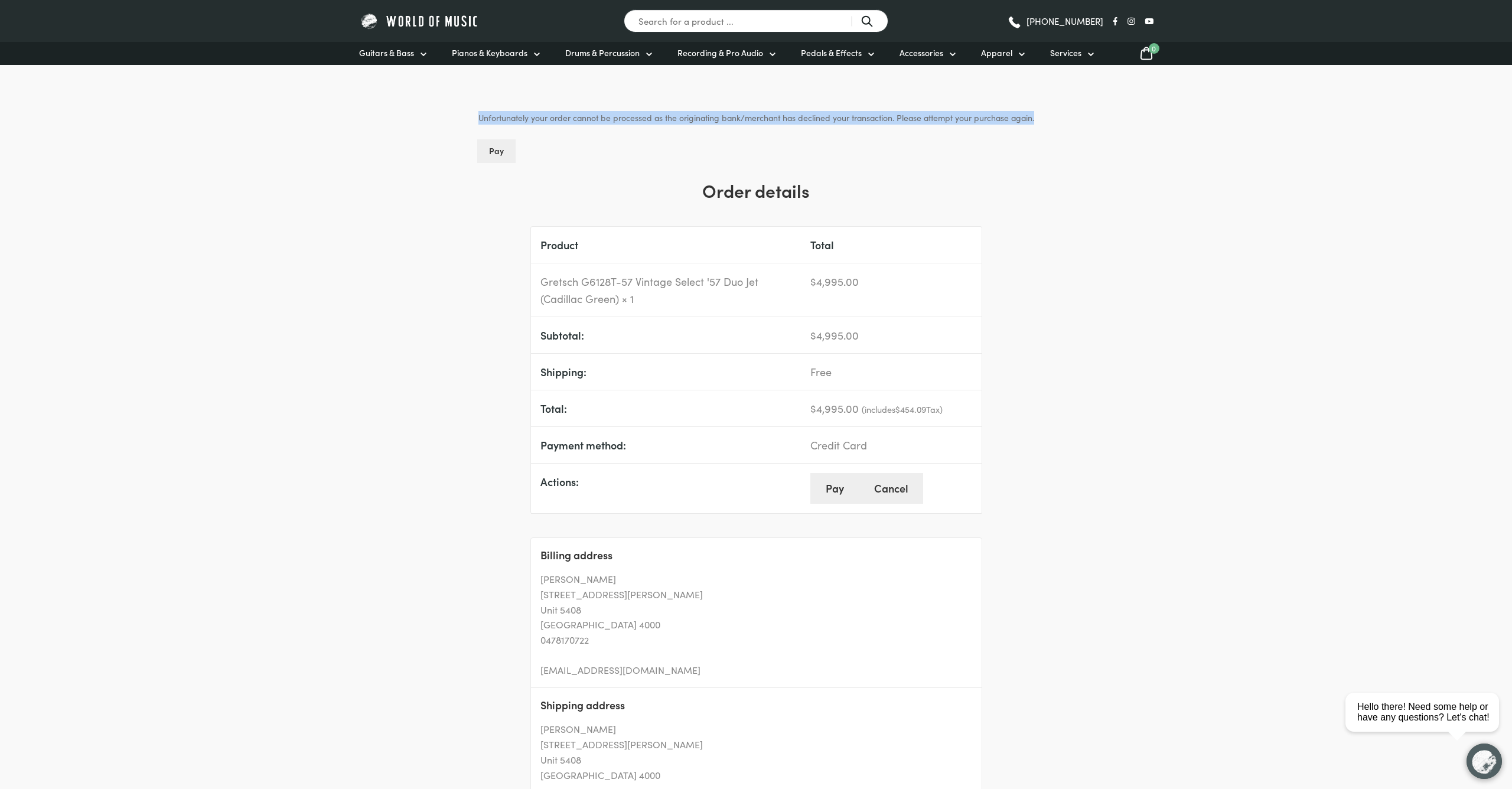
drag, startPoint x: 463, startPoint y: 115, endPoint x: 1073, endPoint y: 120, distance: 610.0
click at [1073, 120] on body "Our Piano and Drum showroom is currently under renovation and will re-open [DAT…" at bounding box center [756, 604] width 1512 height 1274
copy p "Unfortunately your order cannot be processed as the originating bank/merchant h…"
click at [1082, 195] on body "Our Piano and Drum showroom is currently under renovation and will re-open [DAT…" at bounding box center [756, 602] width 1512 height 1274
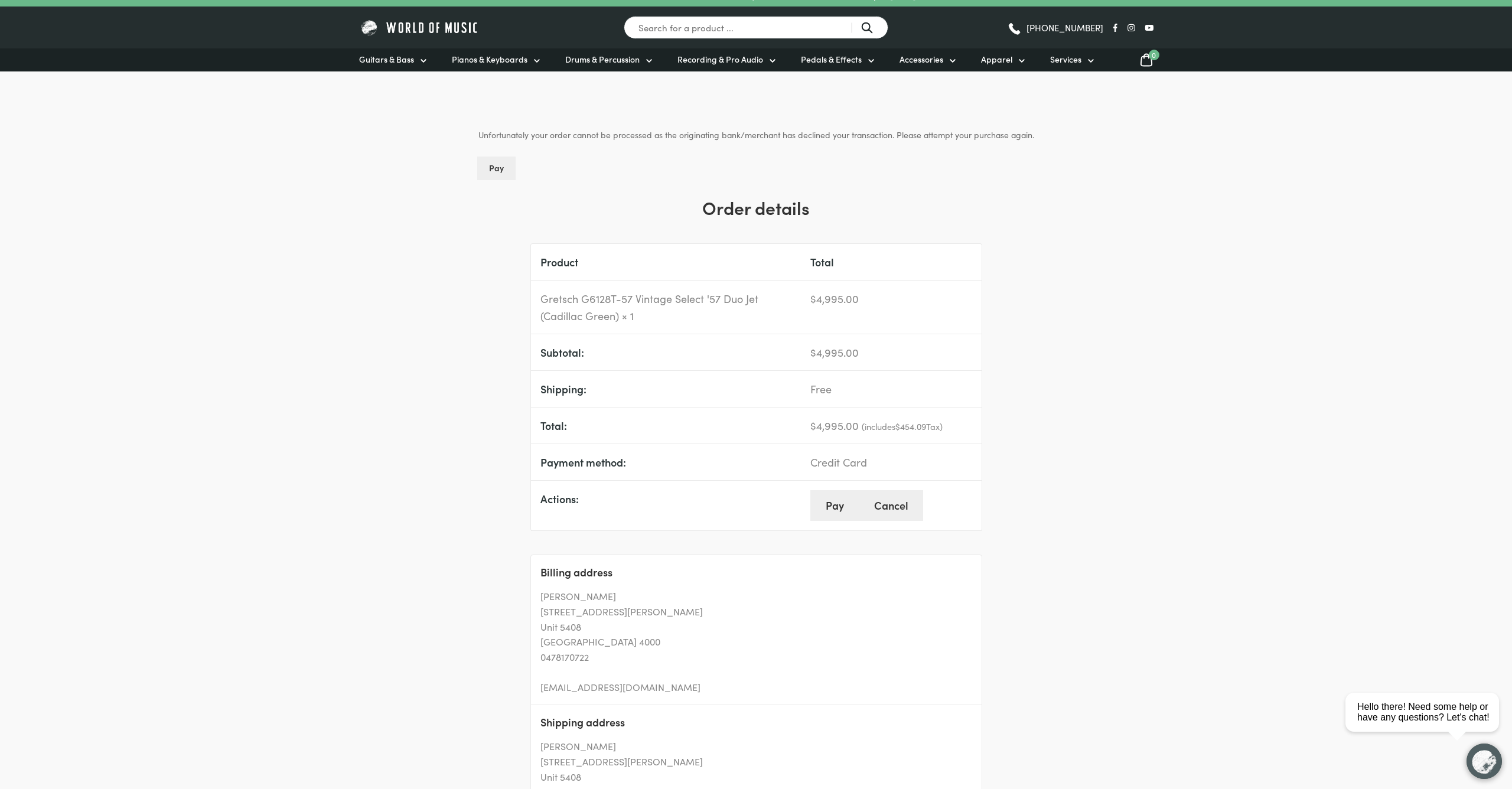
scroll to position [0, 0]
